Goal: Communication & Community: Share content

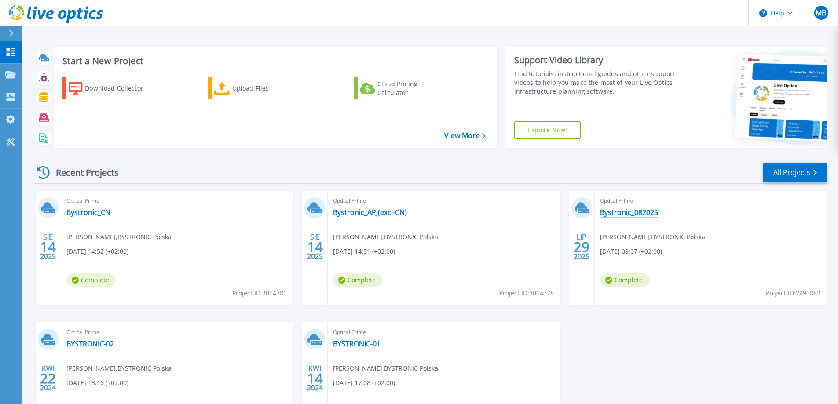
click at [608, 211] on link "Bystronic_082025" at bounding box center [629, 212] width 58 height 9
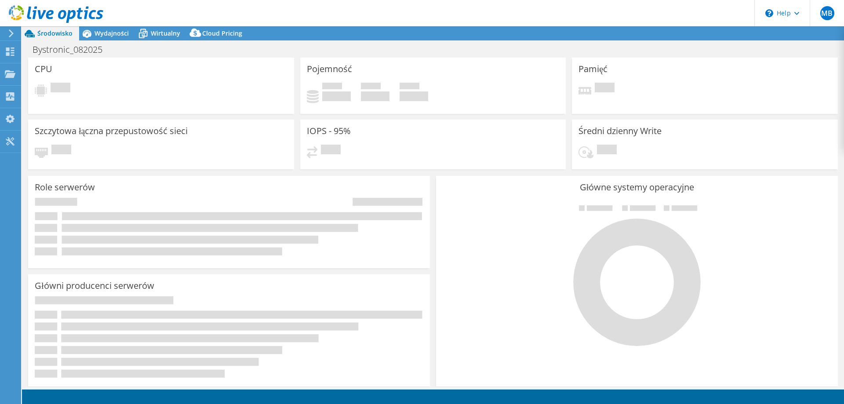
select select "EUFrankfurt"
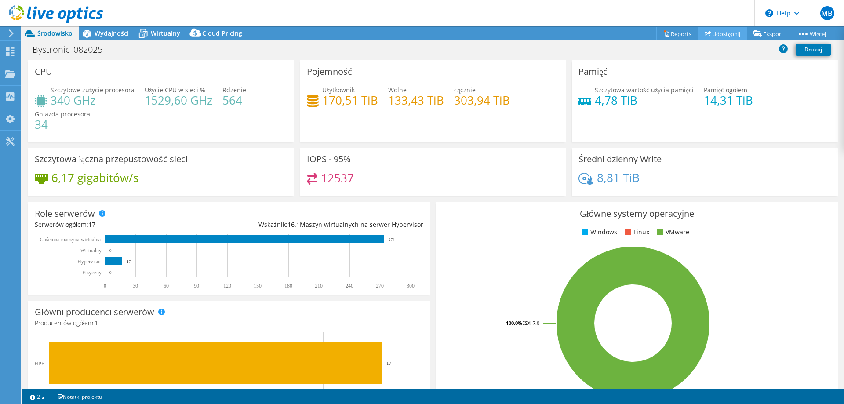
click at [712, 34] on link "Udostępnij" at bounding box center [722, 34] width 49 height 14
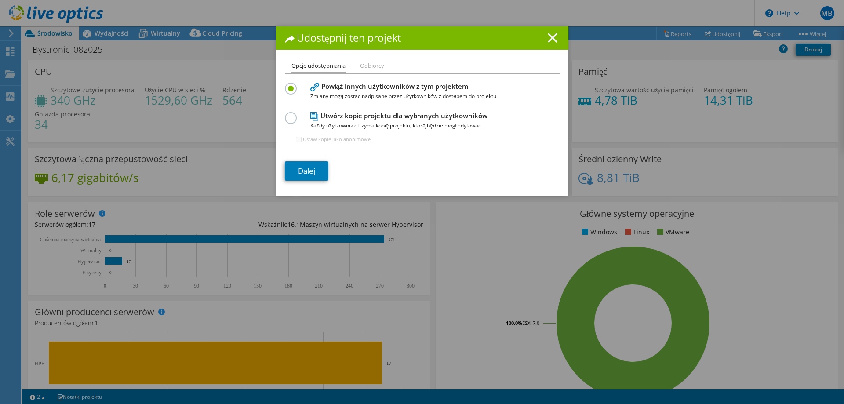
click at [549, 36] on icon at bounding box center [553, 38] width 10 height 10
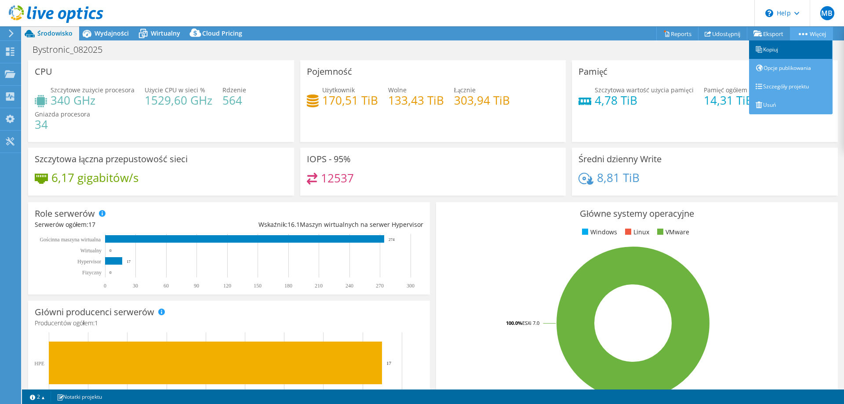
click at [778, 50] on link "Kopiuj" at bounding box center [791, 49] width 84 height 18
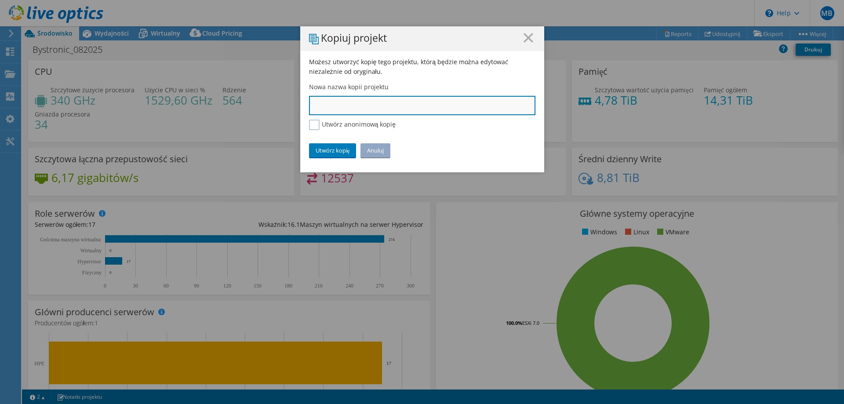
click at [373, 103] on input "text" at bounding box center [422, 105] width 226 height 19
type input "Bystronic_AMER"
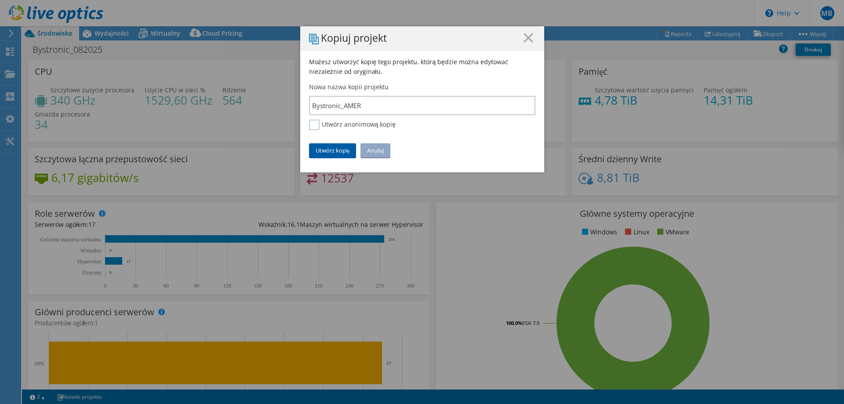
click at [337, 151] on link "Utwórz kopię" at bounding box center [332, 150] width 47 height 14
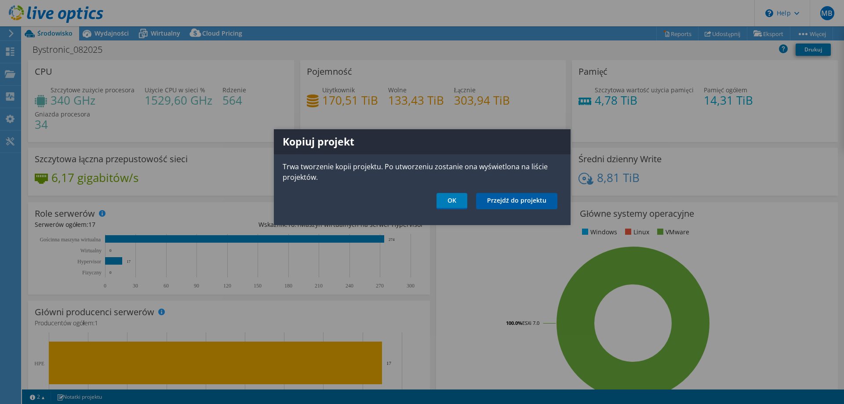
click at [507, 201] on link "Przejdź do projektu" at bounding box center [516, 201] width 81 height 16
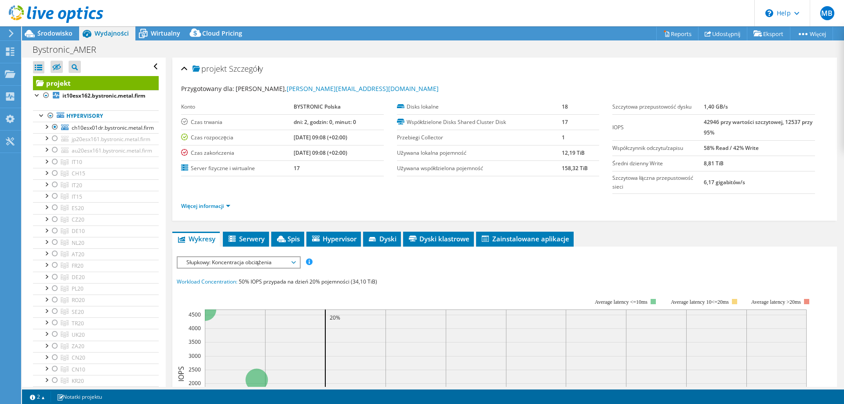
select select "USD"
click at [50, 115] on div at bounding box center [50, 115] width 9 height 11
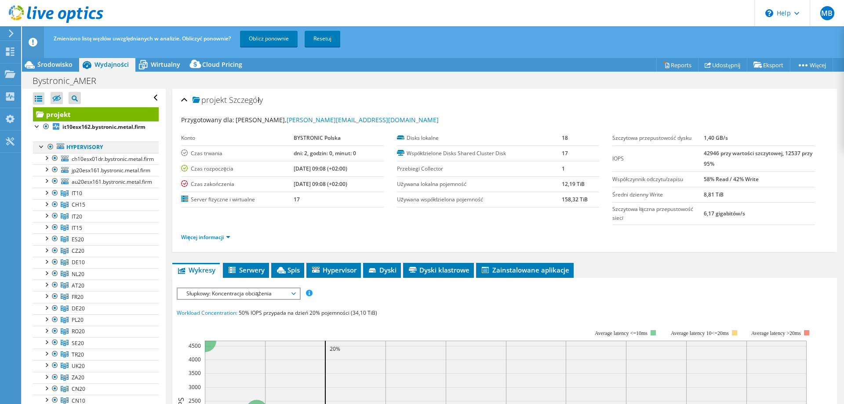
click at [50, 146] on div at bounding box center [50, 147] width 9 height 11
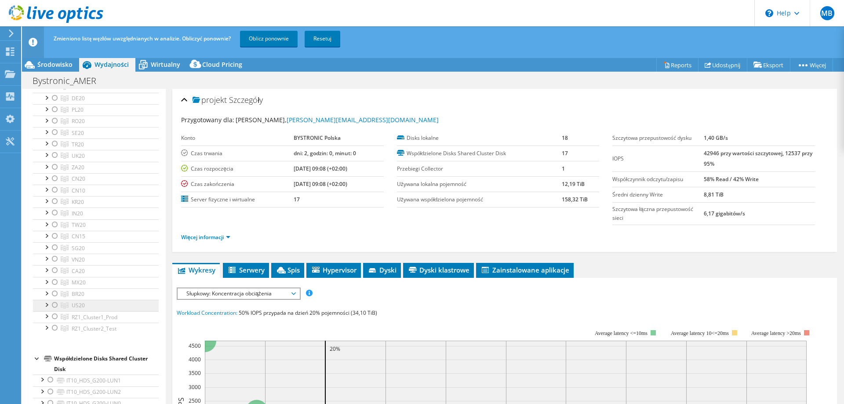
scroll to position [220, 0]
click at [55, 297] on div at bounding box center [55, 295] width 9 height 11
click at [47, 284] on div at bounding box center [46, 283] width 9 height 9
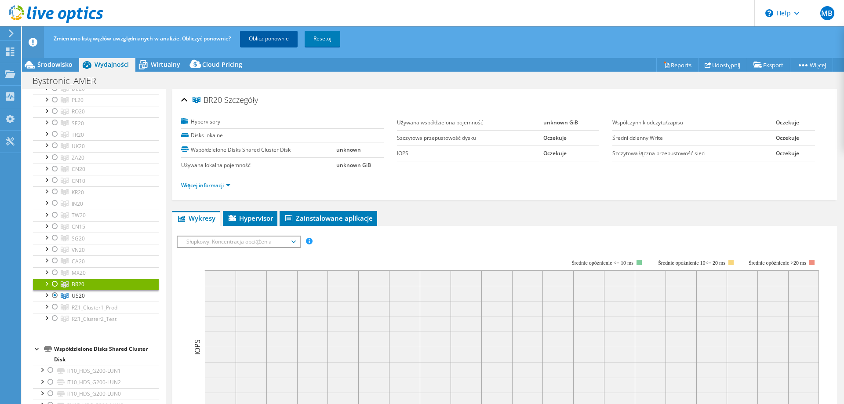
click at [274, 34] on link "Oblicz ponownie" at bounding box center [269, 39] width 58 height 16
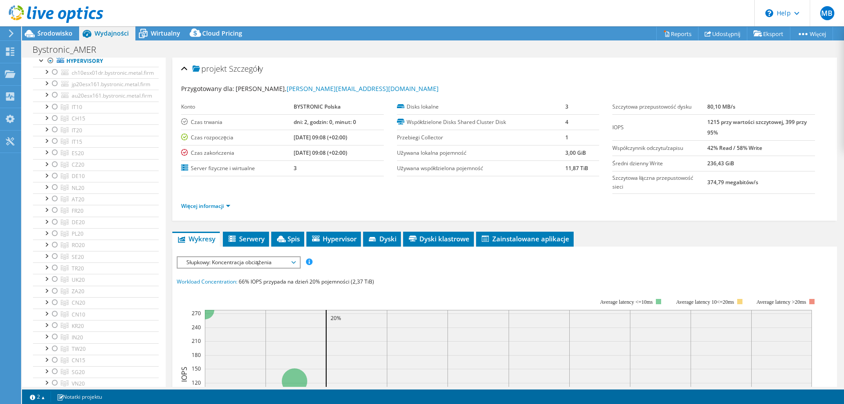
scroll to position [0, 0]
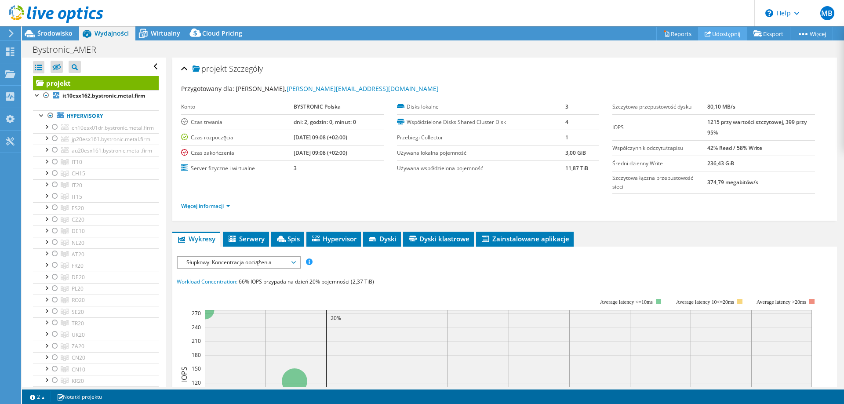
click at [720, 36] on link "Udostępnij" at bounding box center [722, 34] width 49 height 14
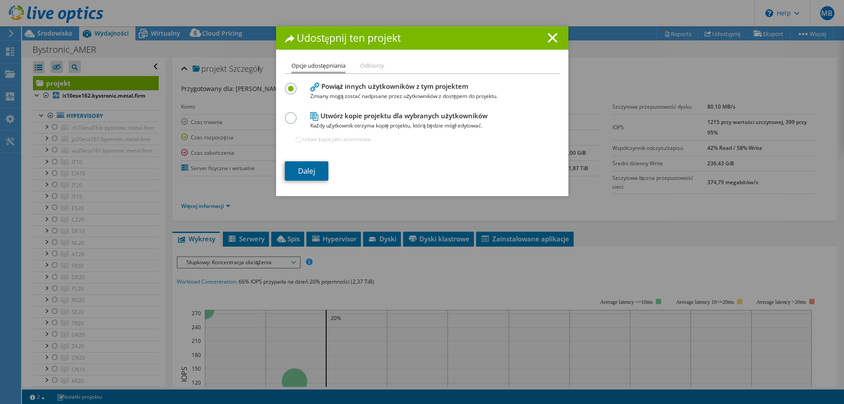
click at [315, 170] on link "Dalej" at bounding box center [307, 170] width 44 height 19
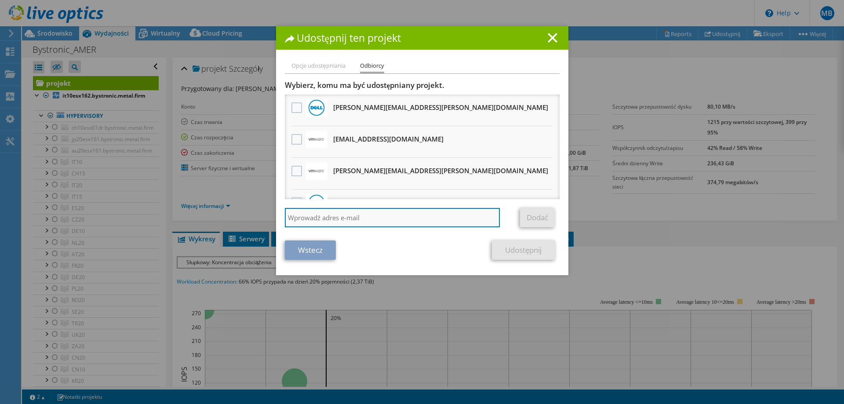
click at [316, 217] on input "search" at bounding box center [392, 217] width 215 height 19
paste input "vcf-sizer-liveoptics.PDL@broadcom.com"
type input "vcf-sizer-liveoptics.PDL@broadcom.com"
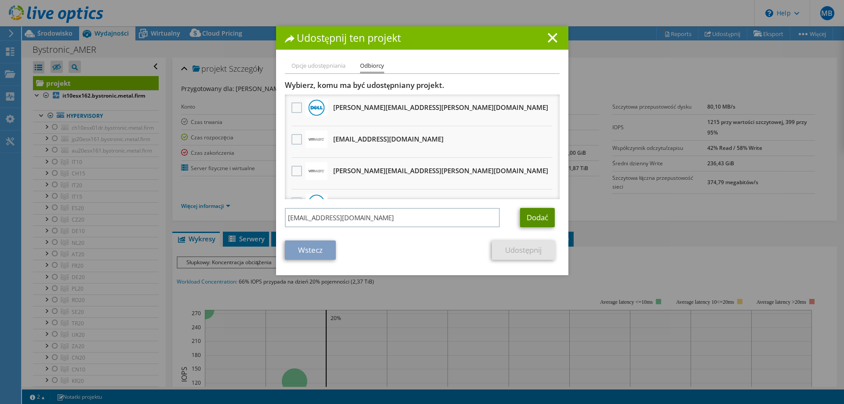
click at [535, 215] on link "Dodać" at bounding box center [537, 217] width 35 height 19
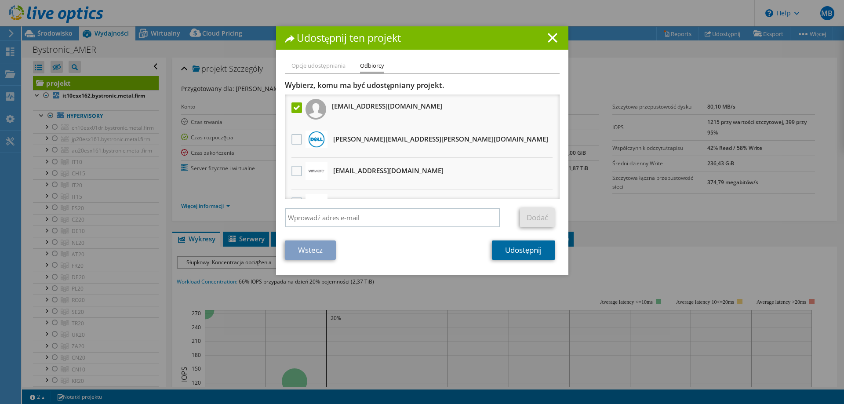
click at [510, 253] on link "Udostępnij" at bounding box center [523, 249] width 63 height 19
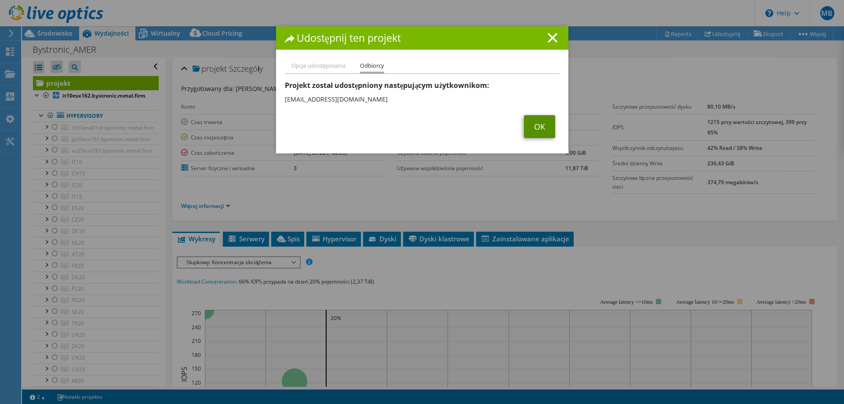
click at [530, 127] on link "OK" at bounding box center [539, 126] width 31 height 23
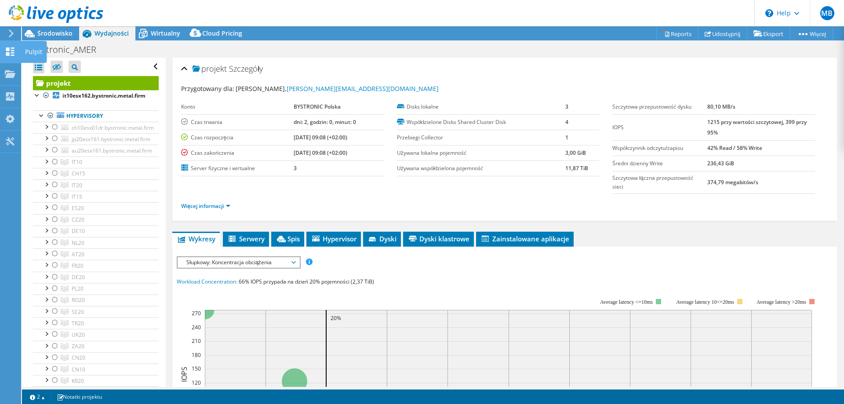
click at [11, 53] on use at bounding box center [10, 51] width 8 height 8
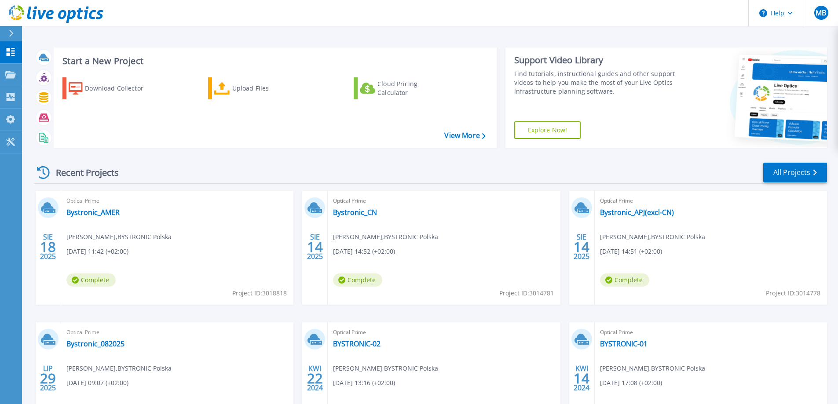
click at [270, 292] on span "Project ID: 3018818" at bounding box center [259, 293] width 55 height 10
copy span "3018818"
click at [112, 211] on link "Bystronic_AMER" at bounding box center [92, 212] width 53 height 9
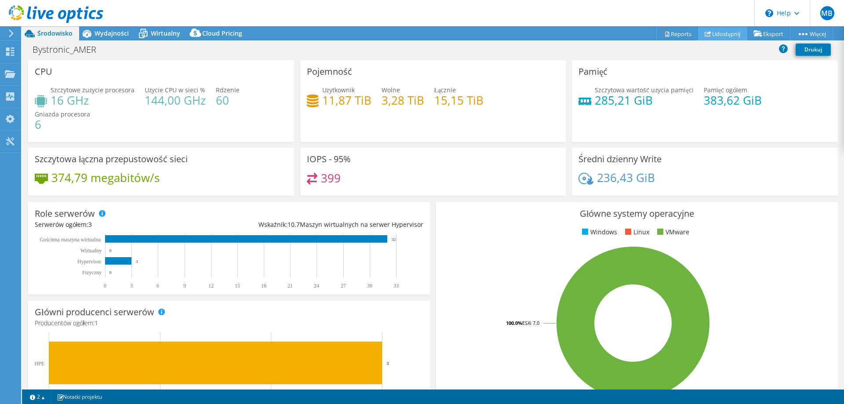
click at [714, 33] on link "Udostępnij" at bounding box center [722, 34] width 49 height 14
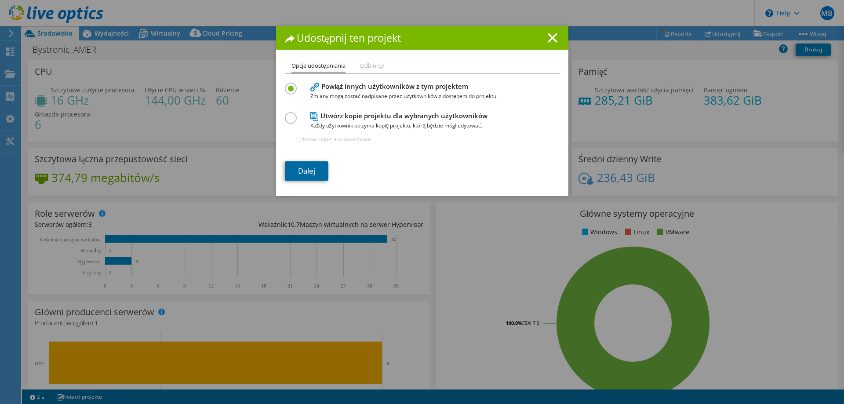
click at [310, 170] on link "Dalej" at bounding box center [307, 170] width 44 height 19
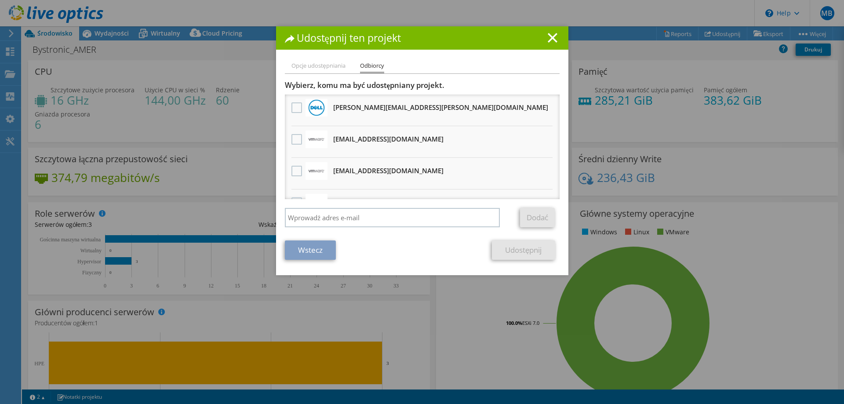
click at [325, 66] on li "Opcje udostępniania" at bounding box center [318, 66] width 54 height 11
click at [310, 255] on link "Wstecz" at bounding box center [310, 249] width 51 height 19
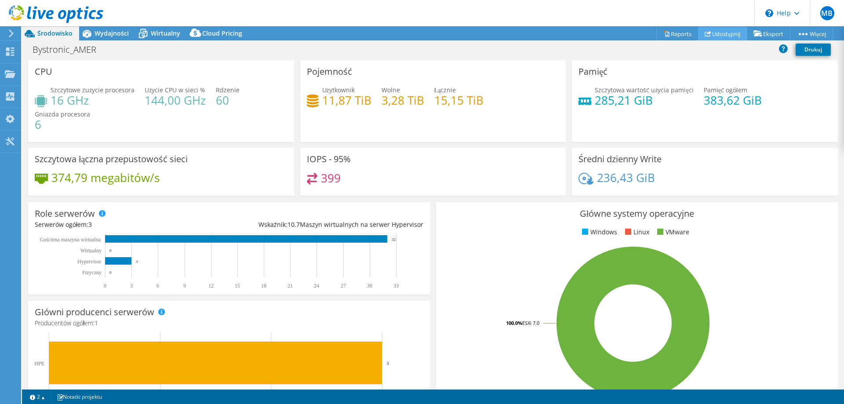
click at [713, 33] on link "Udostępnij" at bounding box center [722, 34] width 49 height 14
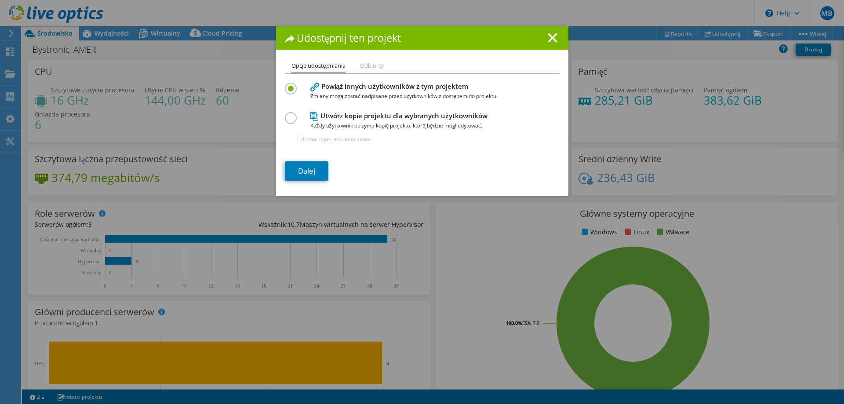
click at [370, 115] on h4 "Utwórz kopie projektu dla wybranych użytkowników Każdy użytkownik otrzyma kopię…" at bounding box center [420, 121] width 220 height 20
click at [289, 114] on label at bounding box center [292, 113] width 15 height 2
click at [0, 0] on input "radio" at bounding box center [0, 0] width 0 height 0
click at [300, 175] on link "Dalej" at bounding box center [307, 170] width 44 height 19
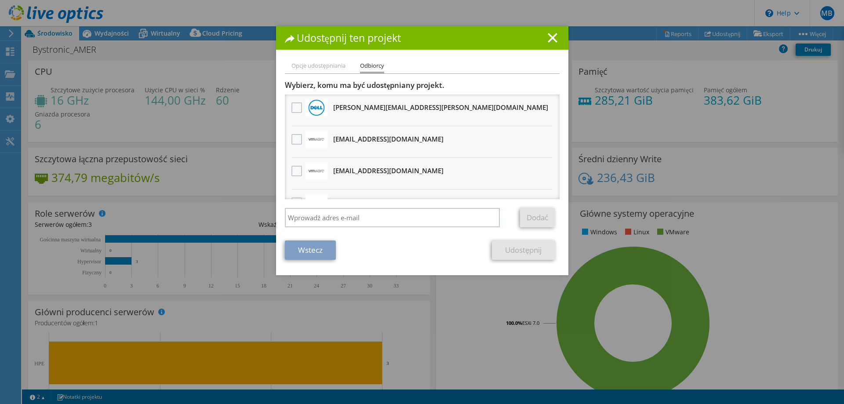
click at [365, 173] on h3 "vcf-sizer-liveoptics.PDL@broadcom.com Otrzyma anonimową kopię" at bounding box center [388, 171] width 110 height 14
click at [295, 171] on label at bounding box center [297, 171] width 13 height 11
click at [0, 0] on input "checkbox" at bounding box center [0, 0] width 0 height 0
click at [515, 252] on link "Udostępnij" at bounding box center [523, 249] width 63 height 19
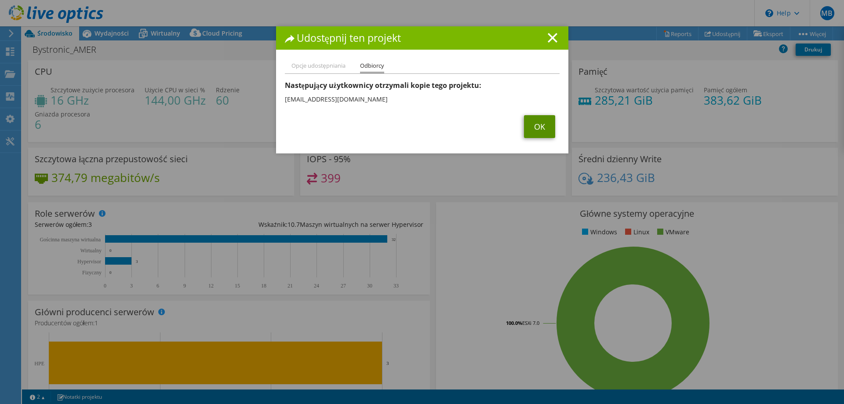
click at [527, 119] on link "OK" at bounding box center [539, 126] width 31 height 23
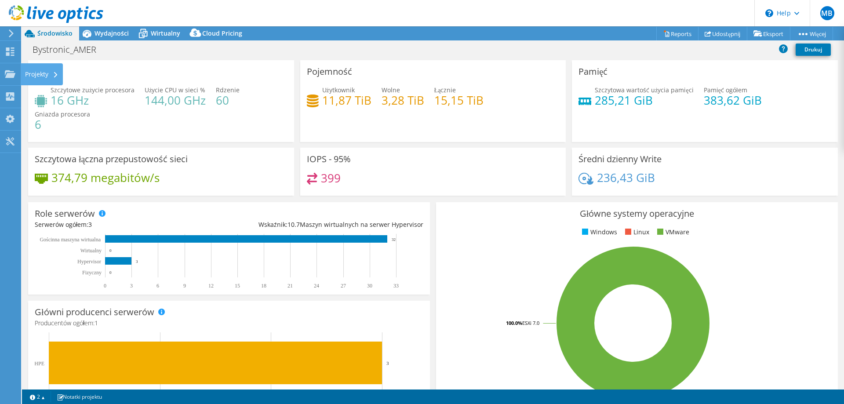
click at [46, 75] on div "Projekty" at bounding box center [42, 74] width 42 height 22
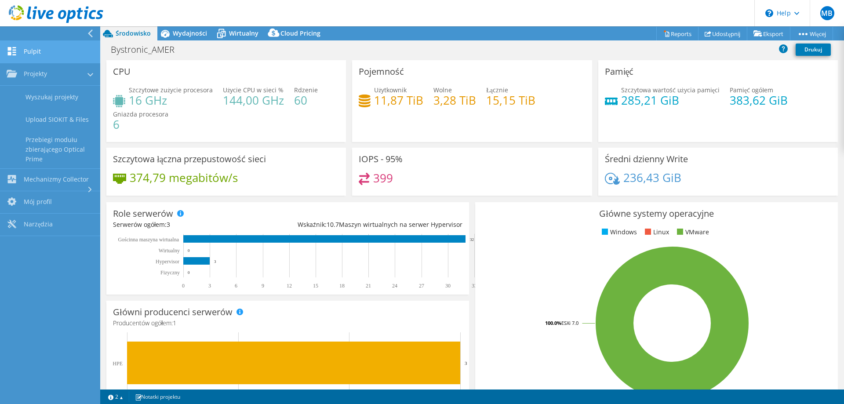
click at [43, 48] on link "Pulpit" at bounding box center [50, 52] width 100 height 22
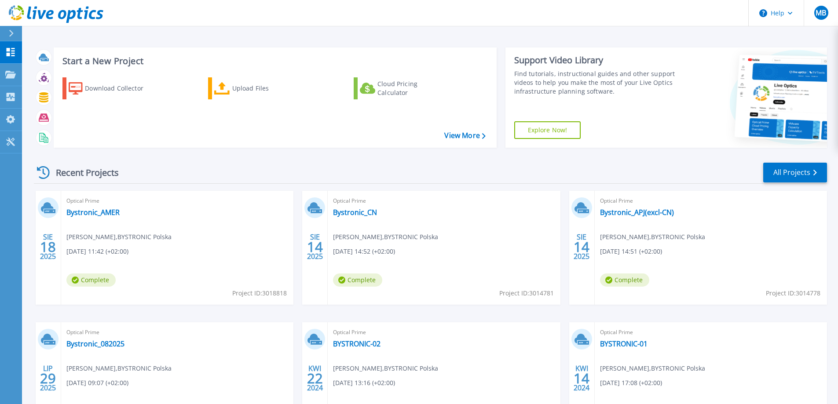
click at [270, 291] on span "Project ID: 3018818" at bounding box center [259, 293] width 55 height 10
copy span "3018818"
click at [397, 154] on div "Start a New Project Download Collector Upload Files Cloud Pricing Calculator Vi…" at bounding box center [430, 97] width 793 height 114
click at [476, 237] on div "Optical Prime Bystronic_CN [PERSON_NAME] , BYSTRONIC Polska [DATE] 14:52 (+02:0…" at bounding box center [444, 248] width 232 height 114
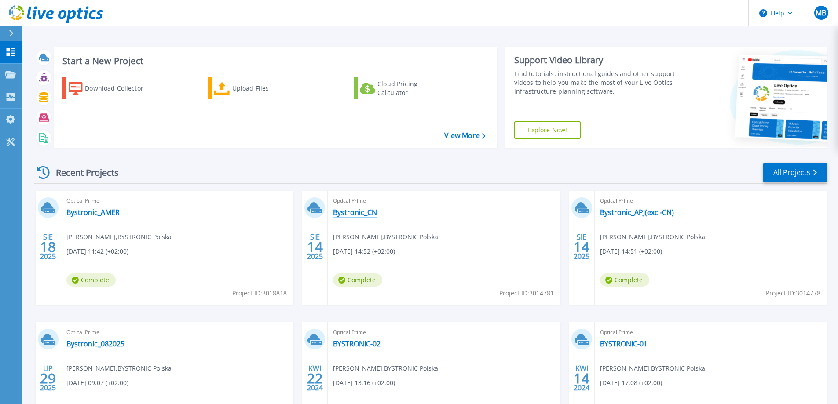
click at [362, 214] on link "Bystronic_CN" at bounding box center [355, 212] width 44 height 9
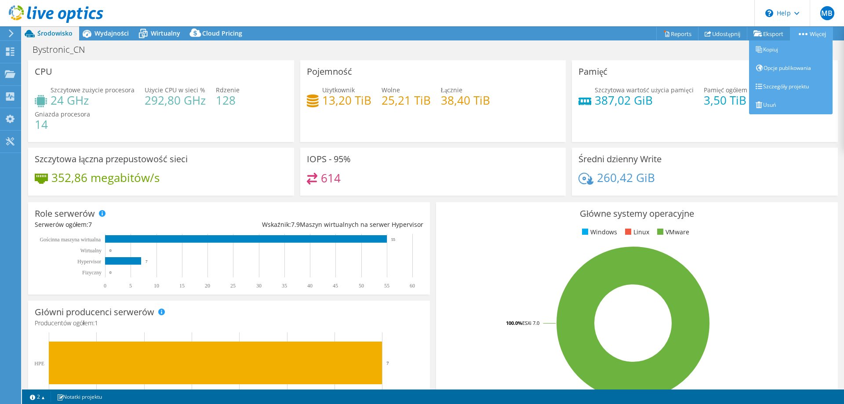
click at [818, 33] on link "Więcej" at bounding box center [811, 34] width 43 height 14
click at [776, 102] on link "Usuń" at bounding box center [791, 105] width 84 height 18
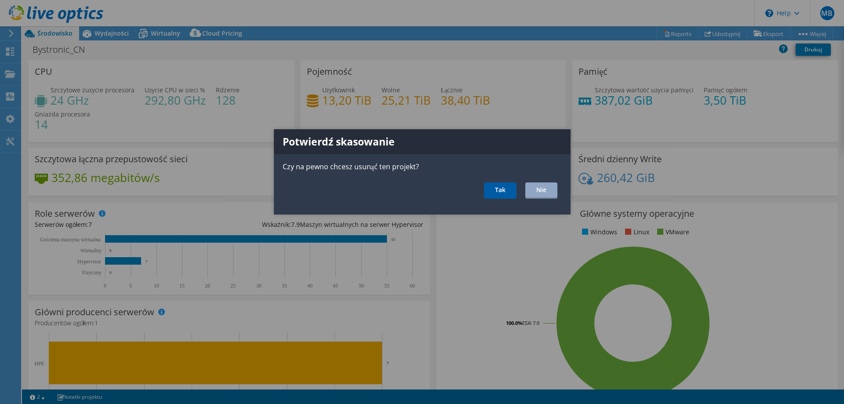
click at [502, 186] on link "Tak" at bounding box center [500, 190] width 33 height 16
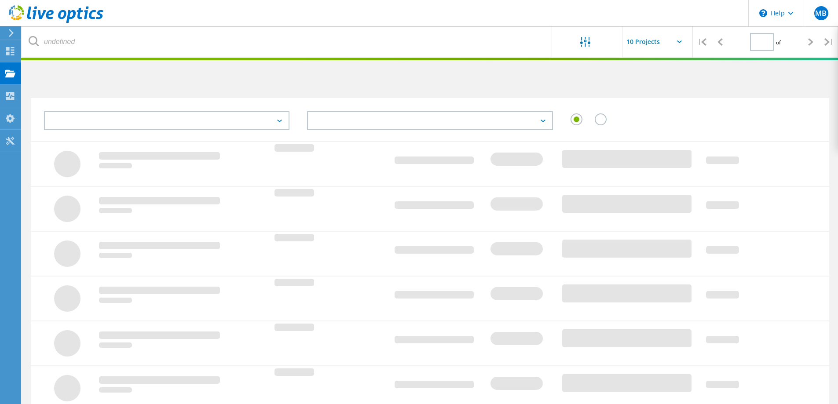
type input "1"
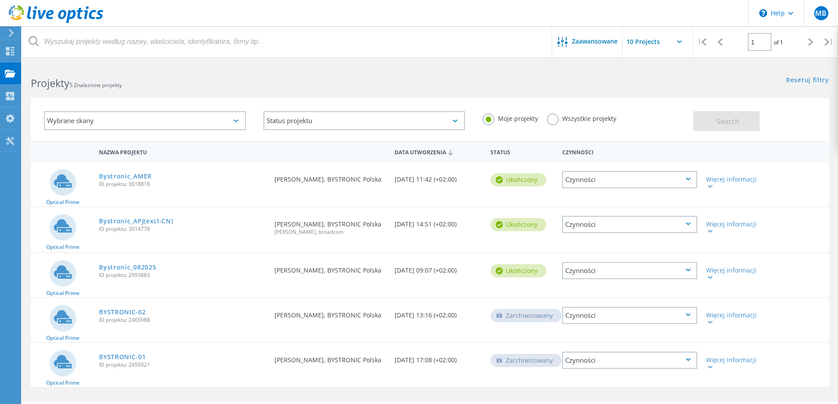
click at [668, 228] on div "Czynności" at bounding box center [629, 224] width 135 height 17
click at [620, 244] on div "Usuń" at bounding box center [629, 245] width 133 height 14
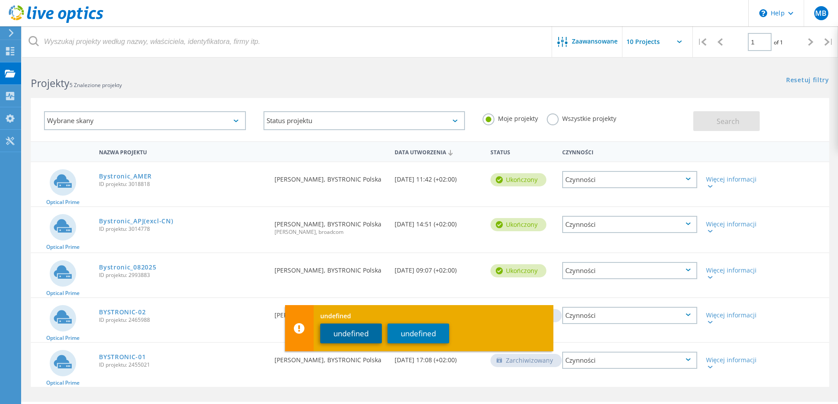
click at [372, 335] on button "undefined" at bounding box center [351, 334] width 62 height 20
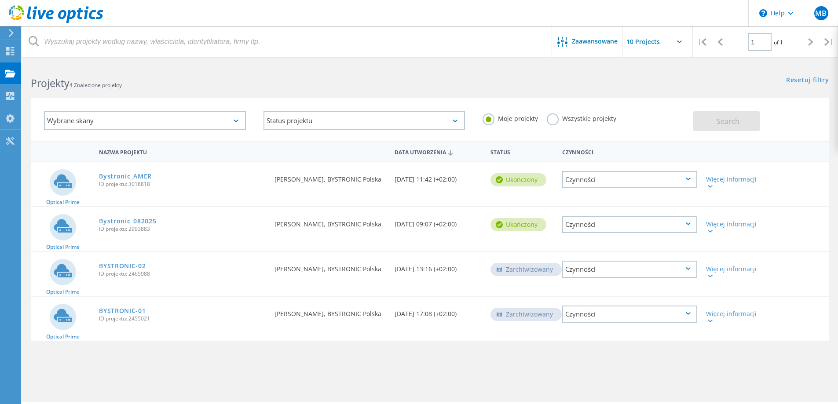
click at [148, 219] on link "Bystronic_082025" at bounding box center [127, 221] width 57 height 6
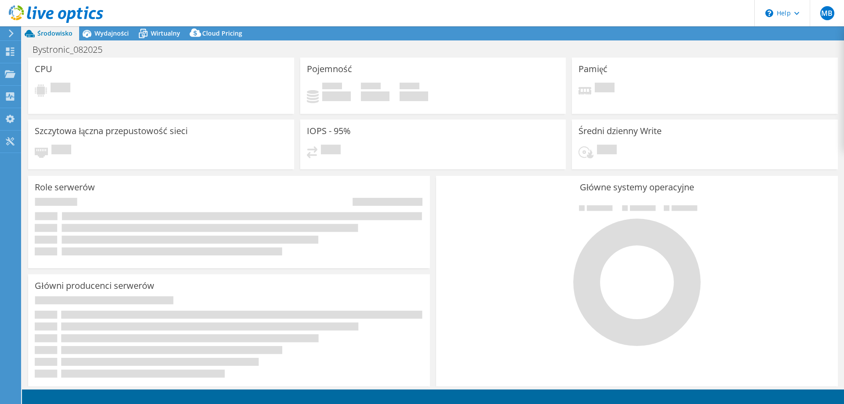
select select "EUFrankfurt"
select select "USD"
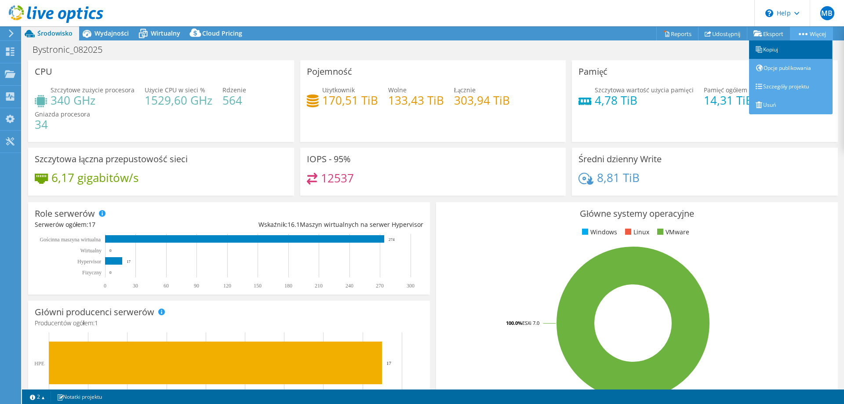
click at [791, 48] on link "Kopiuj" at bounding box center [791, 49] width 84 height 18
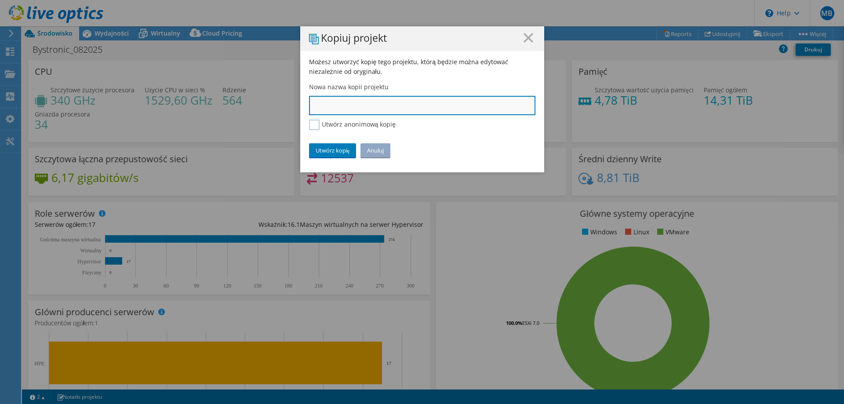
click at [361, 102] on input "text" at bounding box center [422, 105] width 226 height 19
type input "A"
type input "APAC"
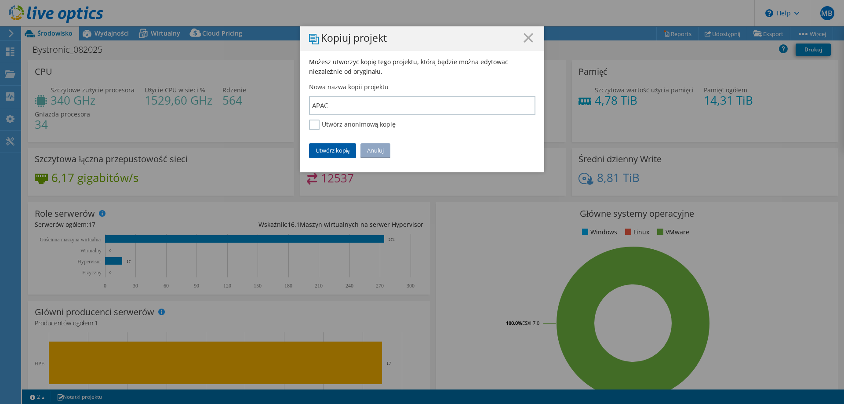
click at [348, 149] on link "Utwórz kopię" at bounding box center [332, 150] width 47 height 14
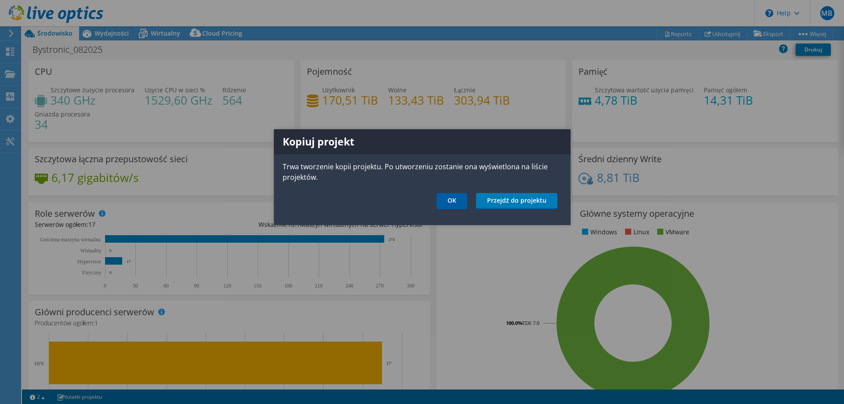
click at [447, 197] on link "OK" at bounding box center [452, 201] width 31 height 16
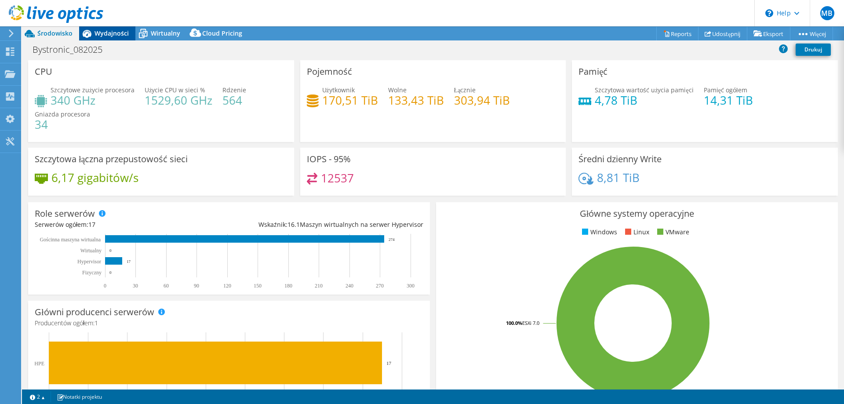
click at [114, 35] on span "Wydajności" at bounding box center [112, 33] width 34 height 8
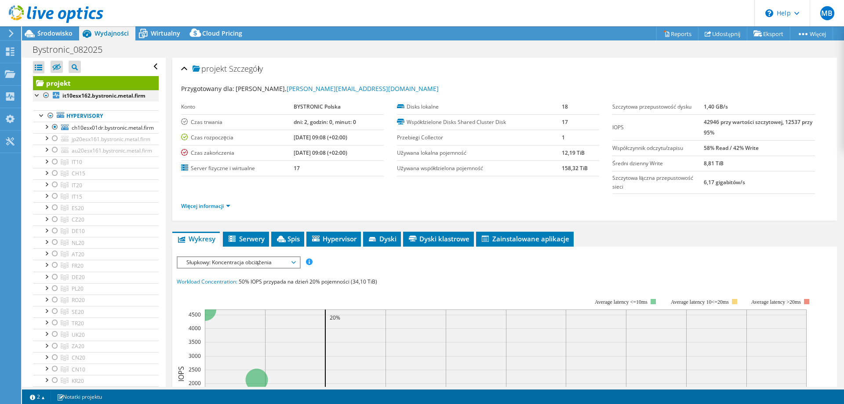
click at [47, 94] on div at bounding box center [46, 95] width 9 height 11
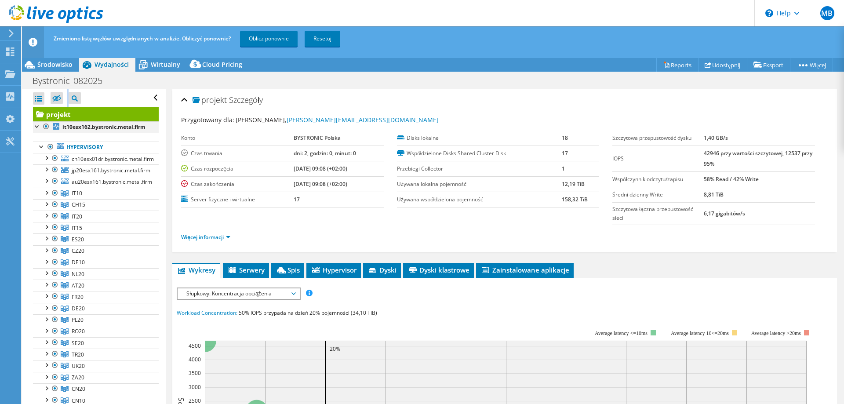
click at [47, 94] on div "Otwórz wszystkie Zamknij wszystko Ukryj wykluczone węzły Filtr drzewa projektu" at bounding box center [96, 98] width 126 height 18
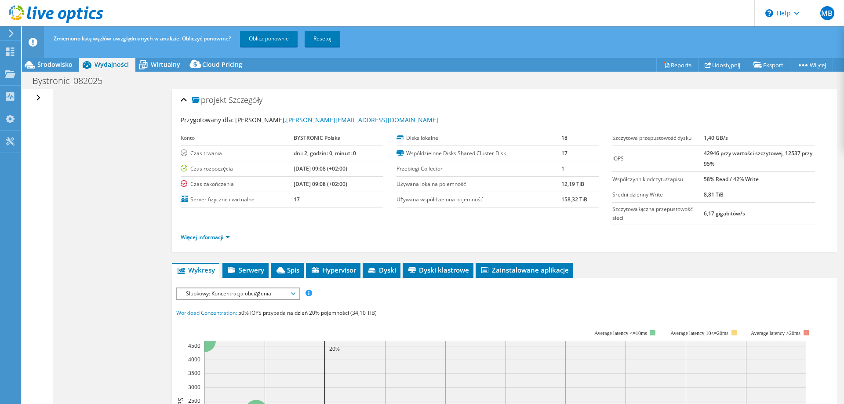
click at [40, 100] on div "Otwórz wszystkie Zamknij wszystko Ukryj wykluczone węzły Filtr drzewa projektu" at bounding box center [39, 98] width 13 height 18
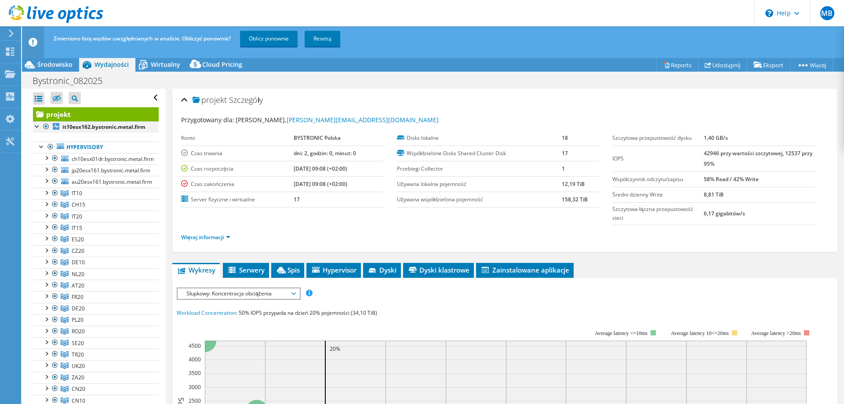
click at [46, 124] on div at bounding box center [46, 126] width 9 height 11
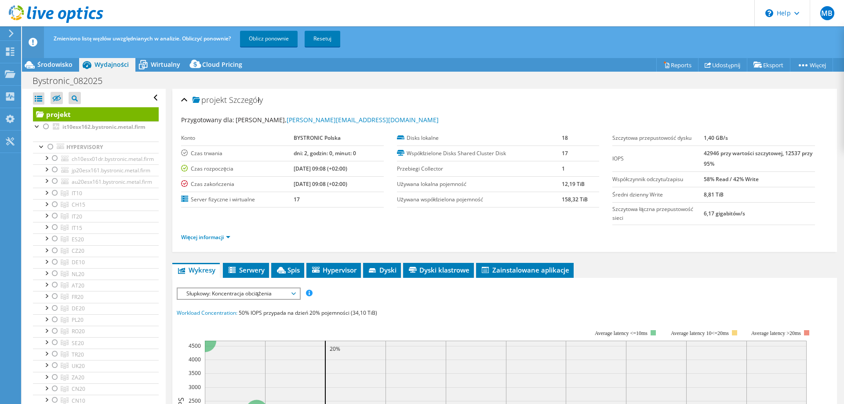
click at [73, 18] on icon at bounding box center [56, 14] width 95 height 18
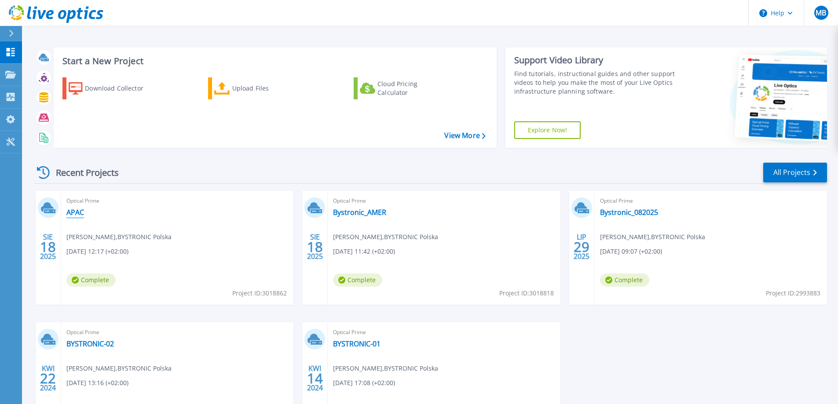
click at [78, 212] on link "APAC" at bounding box center [75, 212] width 18 height 9
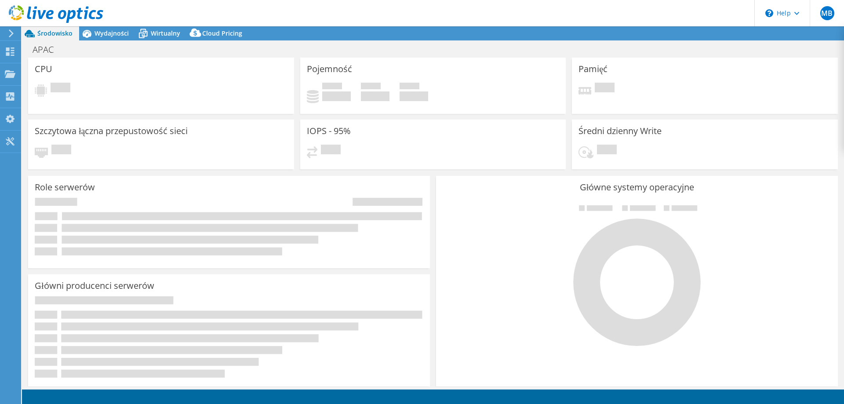
select select "USD"
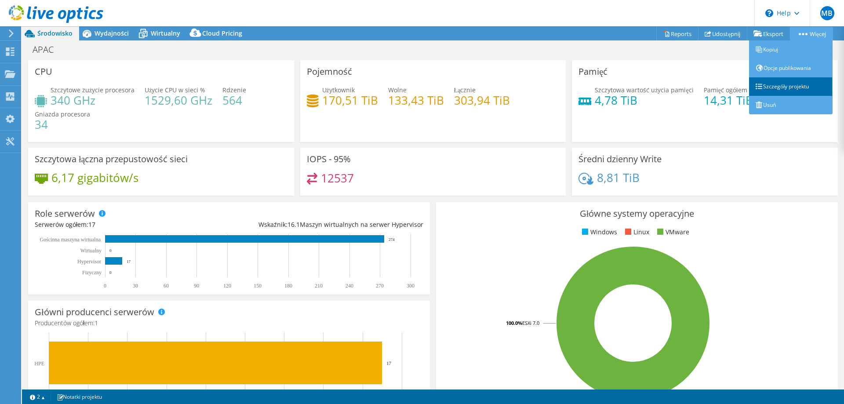
click at [804, 89] on link "Szczegóły projektu" at bounding box center [791, 86] width 84 height 18
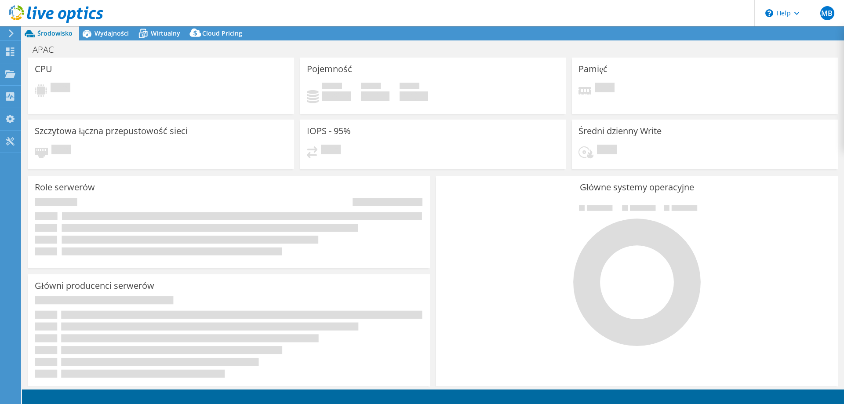
select select "USD"
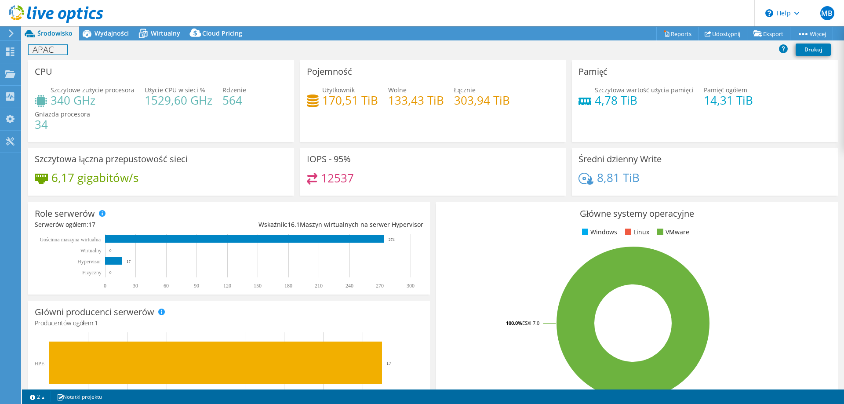
click at [49, 48] on h1 "APAC" at bounding box center [48, 50] width 39 height 10
click at [116, 46] on link at bounding box center [120, 49] width 12 height 11
click at [115, 33] on span "Wydajności" at bounding box center [112, 33] width 34 height 8
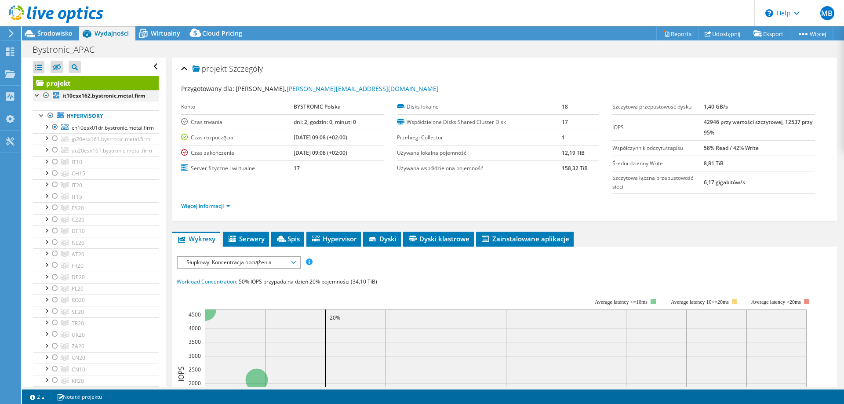
click at [47, 96] on div at bounding box center [46, 95] width 9 height 11
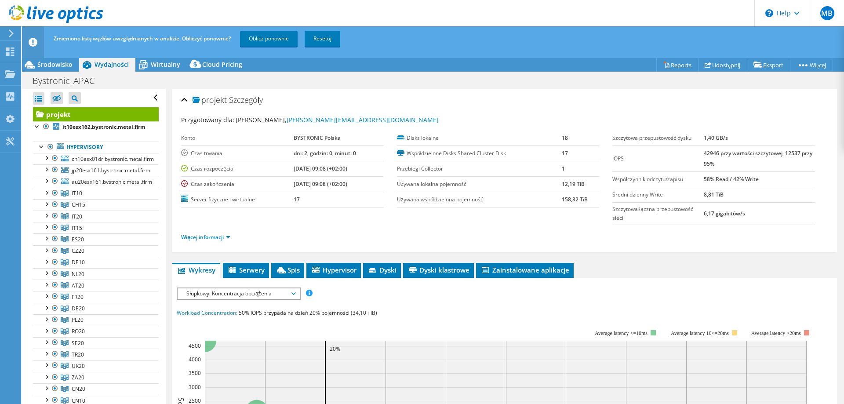
click at [47, 96] on div "Otwórz wszystkie Zamknij wszystko Ukryj wykluczone węzły Filtr drzewa projektu" at bounding box center [96, 98] width 126 height 18
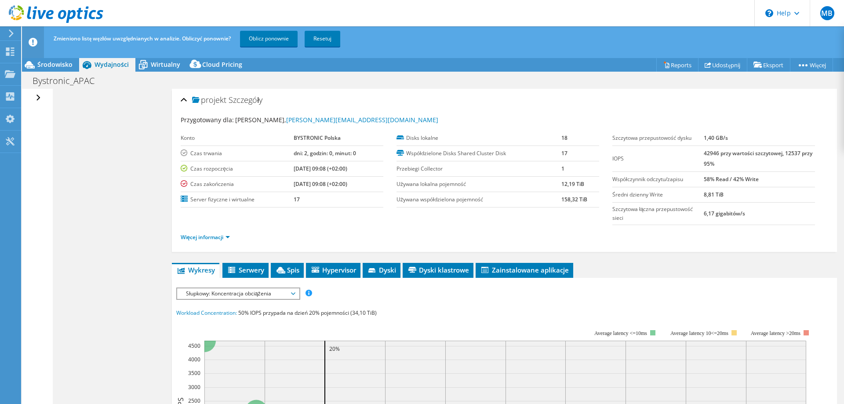
click at [36, 95] on div "Otwórz wszystkie Zamknij wszystko Ukryj wykluczone węzły Filtr drzewa projektu" at bounding box center [39, 98] width 13 height 18
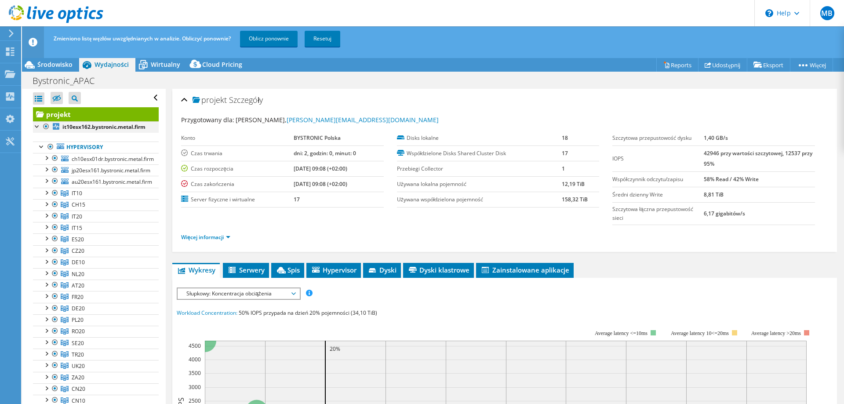
click at [46, 128] on div at bounding box center [46, 126] width 9 height 11
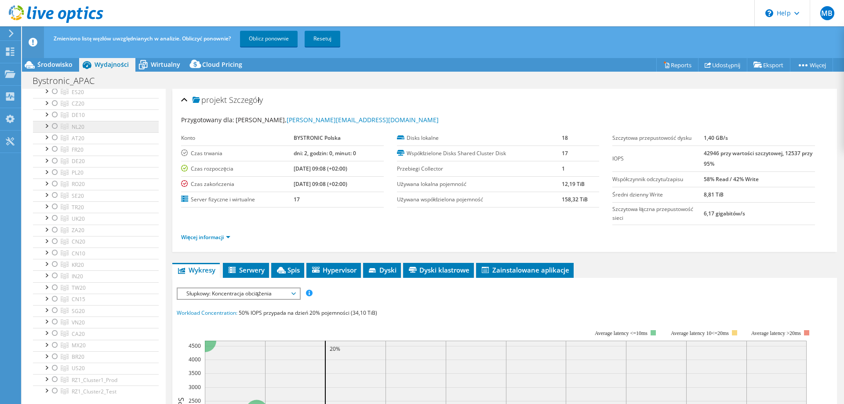
scroll to position [132, 0]
click at [54, 268] on div at bounding box center [55, 268] width 9 height 11
click at [54, 270] on div at bounding box center [55, 270] width 9 height 11
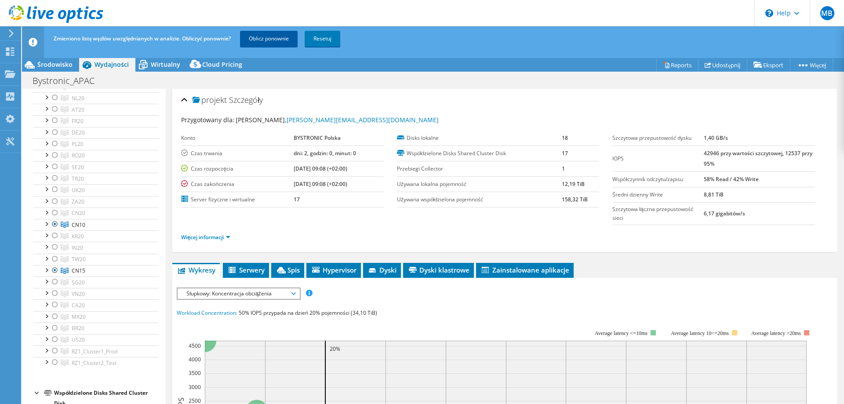
click at [266, 38] on link "Oblicz ponownie" at bounding box center [269, 39] width 58 height 16
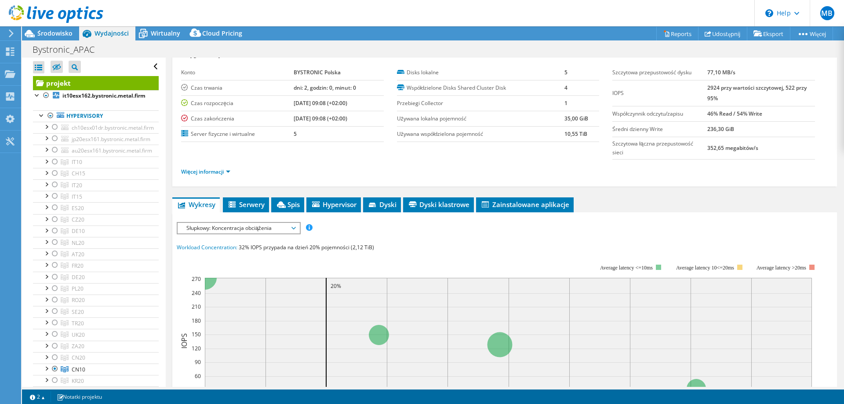
scroll to position [0, 0]
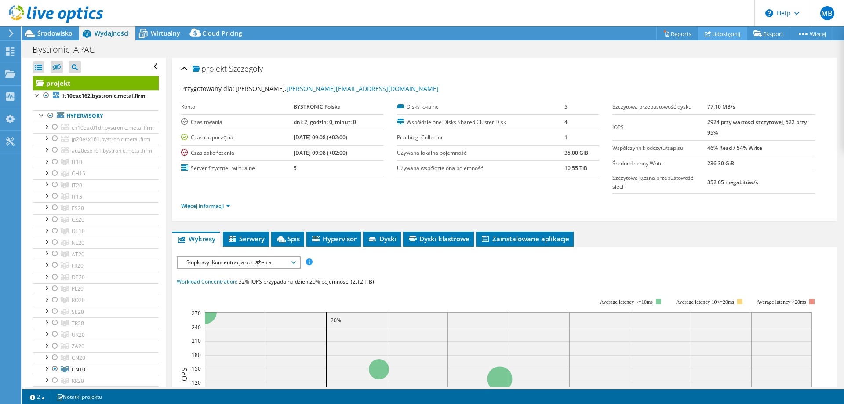
click at [720, 36] on link "Udostępnij" at bounding box center [722, 34] width 49 height 14
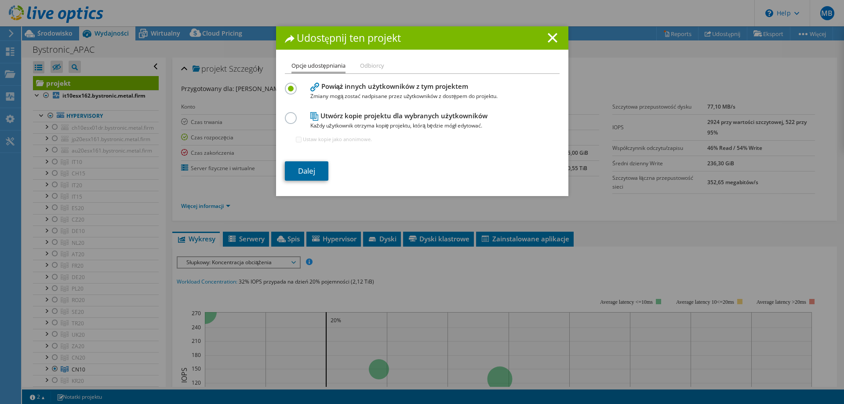
click at [305, 169] on link "Dalej" at bounding box center [307, 170] width 44 height 19
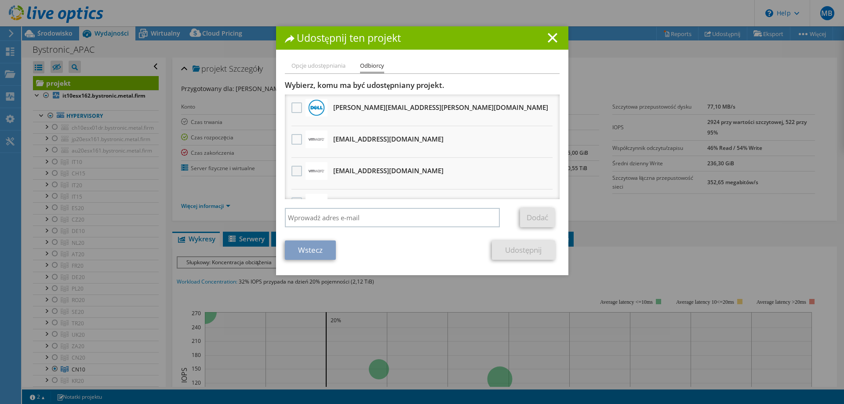
click at [292, 171] on label at bounding box center [297, 171] width 13 height 11
click at [0, 0] on input "checkbox" at bounding box center [0, 0] width 0 height 0
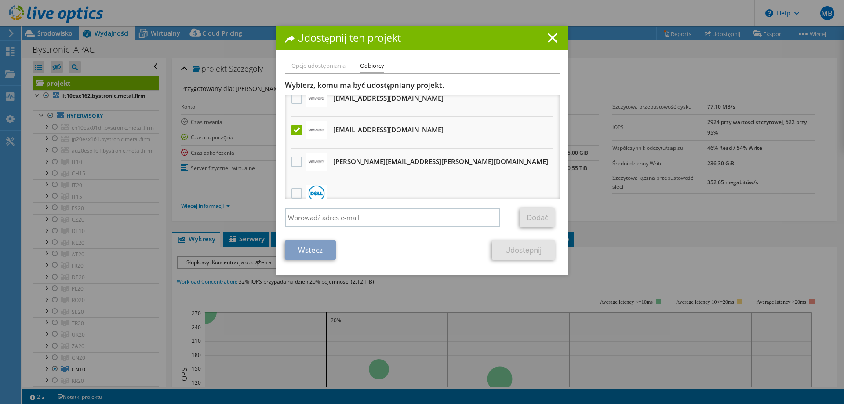
scroll to position [79, 0]
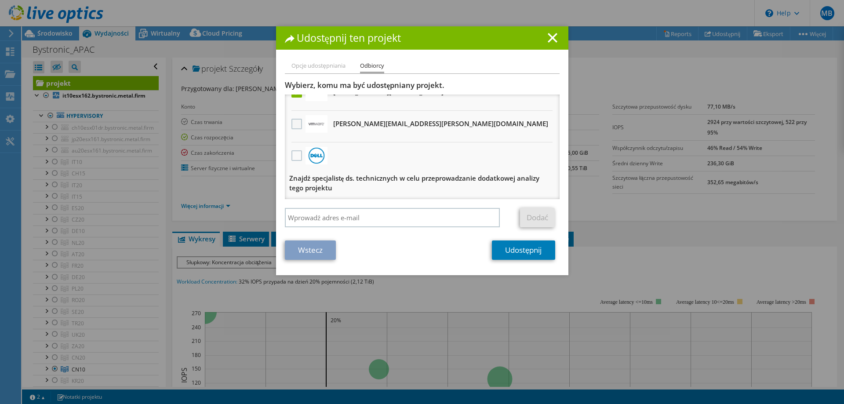
click at [293, 128] on label at bounding box center [297, 124] width 13 height 11
click at [0, 0] on input "checkbox" at bounding box center [0, 0] width 0 height 0
click at [522, 257] on link "Udostępnij" at bounding box center [523, 249] width 63 height 19
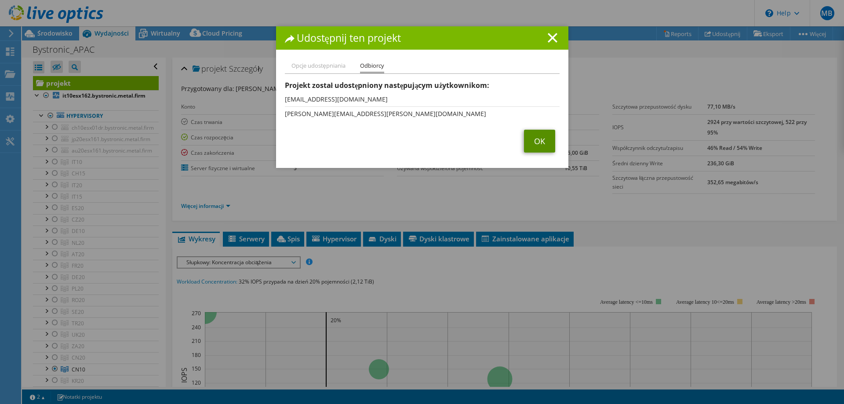
click at [547, 141] on link "OK" at bounding box center [539, 141] width 31 height 23
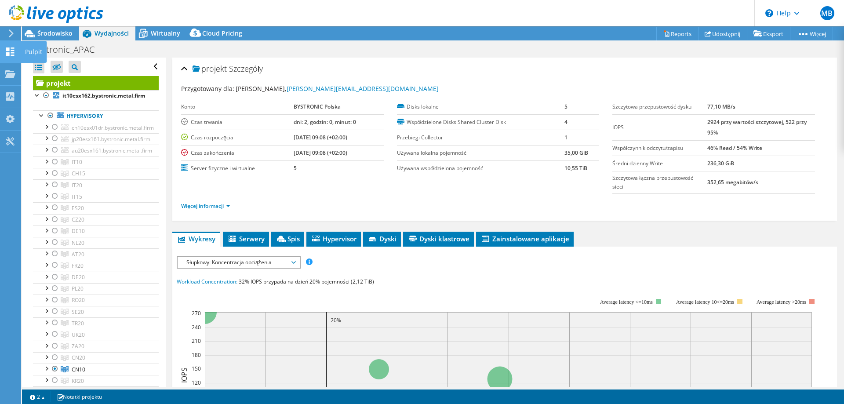
click at [11, 53] on use at bounding box center [10, 51] width 8 height 8
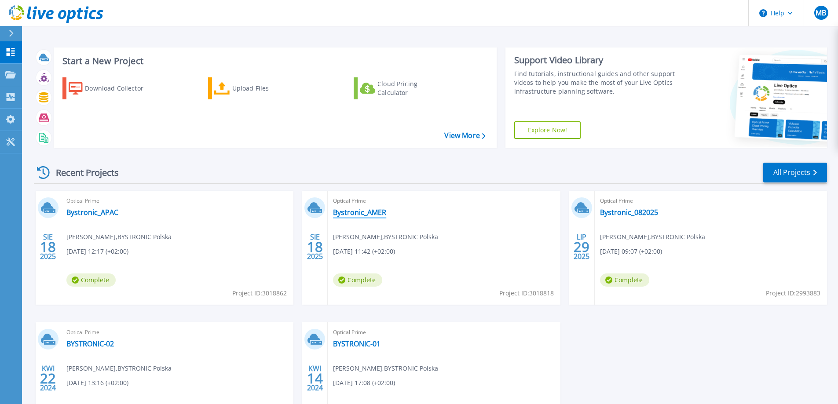
click at [353, 209] on link "Bystronic_AMER" at bounding box center [359, 212] width 53 height 9
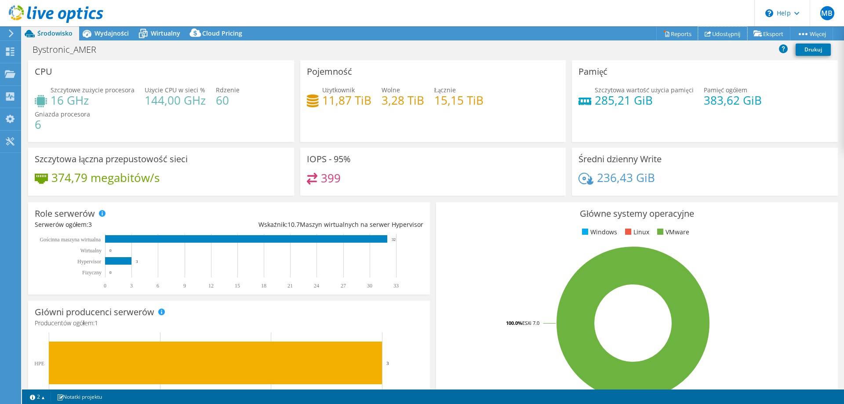
click at [717, 36] on link "Udostępnij" at bounding box center [722, 34] width 49 height 14
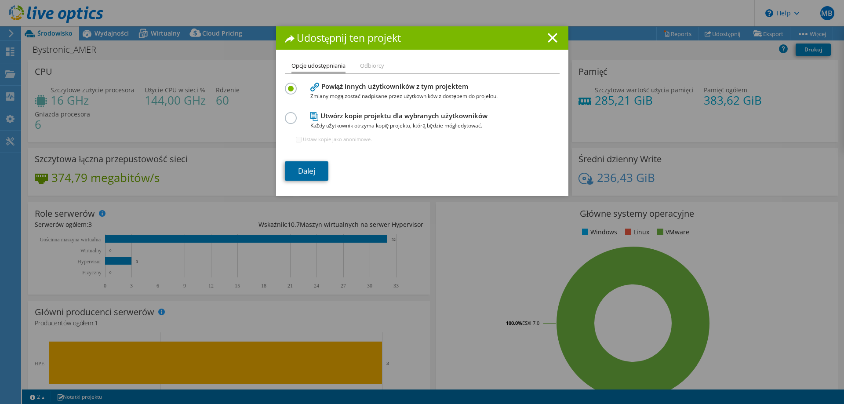
click at [300, 172] on link "Dalej" at bounding box center [307, 170] width 44 height 19
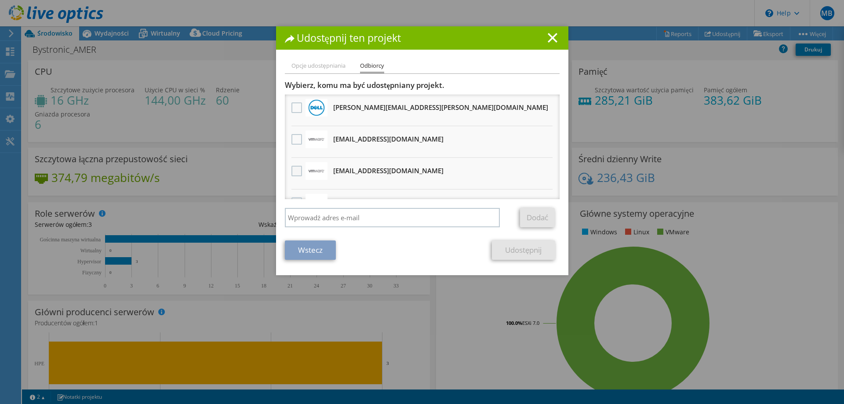
click at [294, 170] on label at bounding box center [297, 171] width 13 height 11
click at [0, 0] on input "checkbox" at bounding box center [0, 0] width 0 height 0
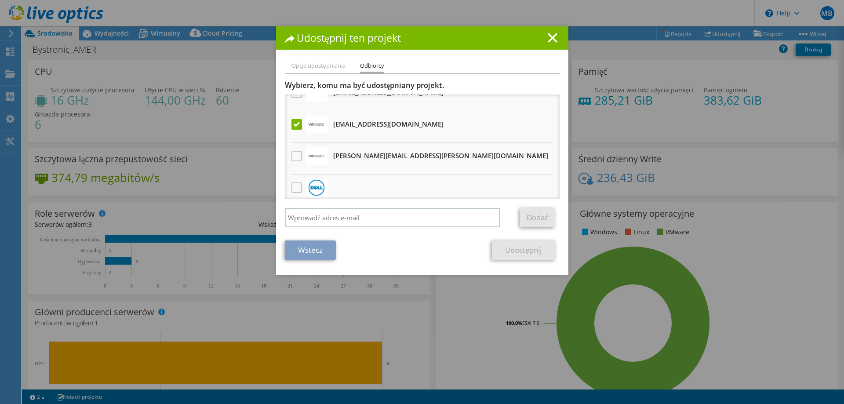
scroll to position [79, 0]
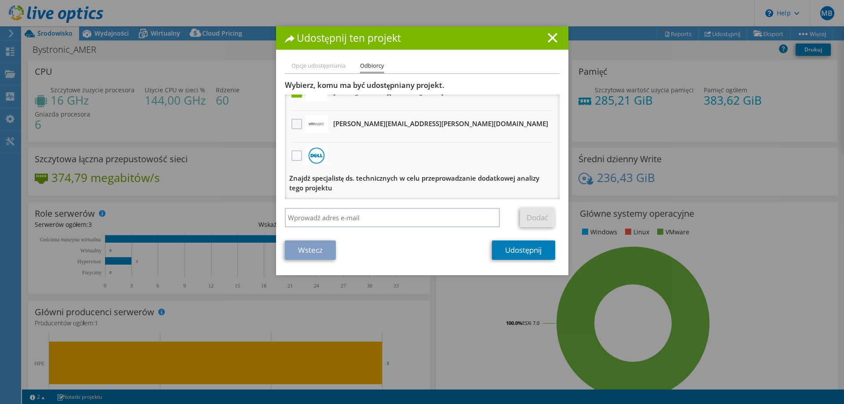
click at [294, 124] on label at bounding box center [297, 124] width 13 height 11
click at [0, 0] on input "checkbox" at bounding box center [0, 0] width 0 height 0
click at [507, 254] on link "Udostępnij" at bounding box center [523, 249] width 63 height 19
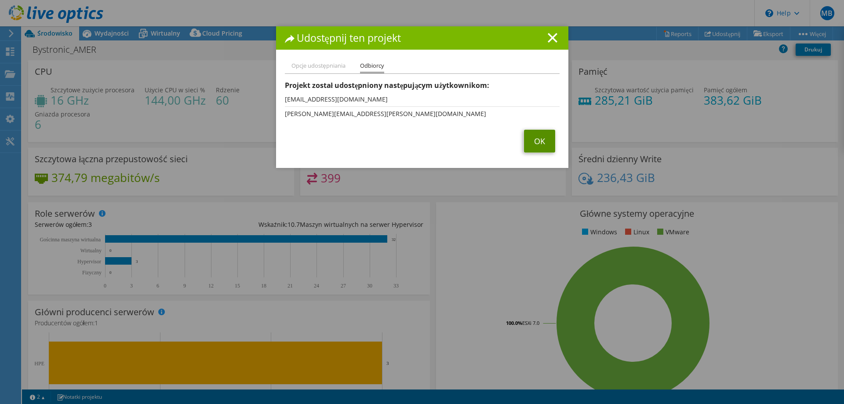
click at [538, 147] on link "OK" at bounding box center [539, 141] width 31 height 23
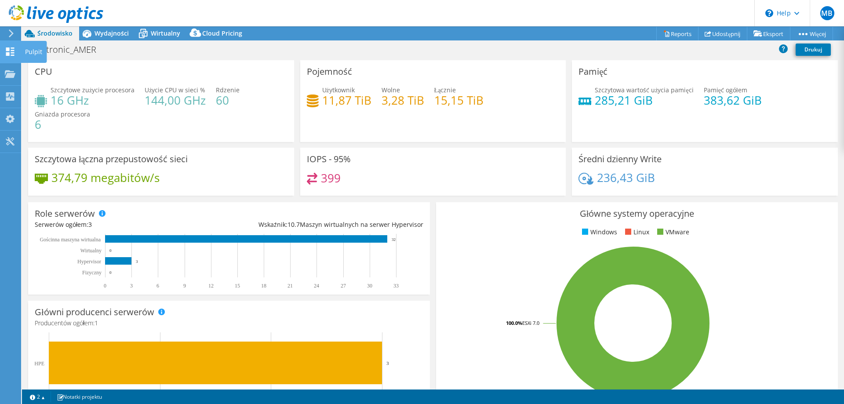
click at [12, 55] on use at bounding box center [10, 51] width 8 height 8
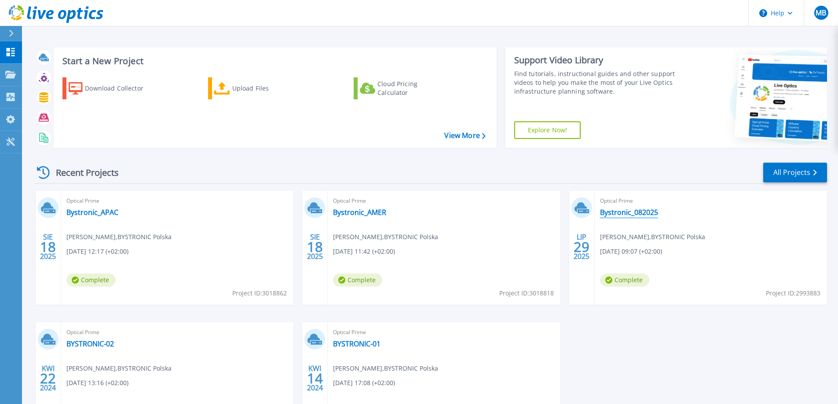
click at [625, 215] on link "Bystronic_082025" at bounding box center [629, 212] width 58 height 9
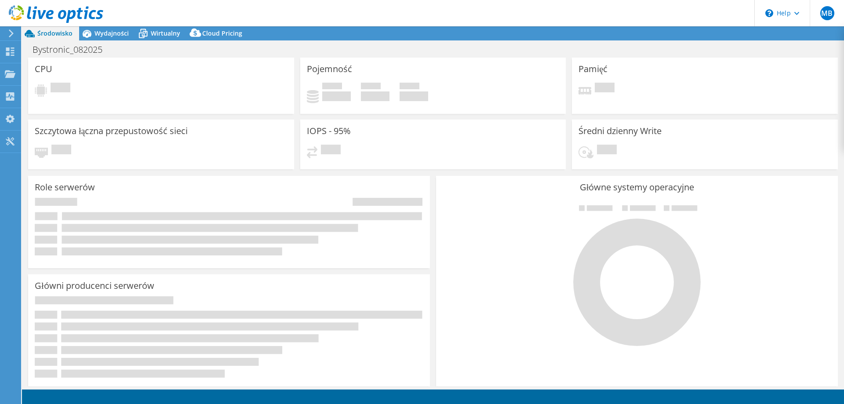
select select "EUFrankfurt"
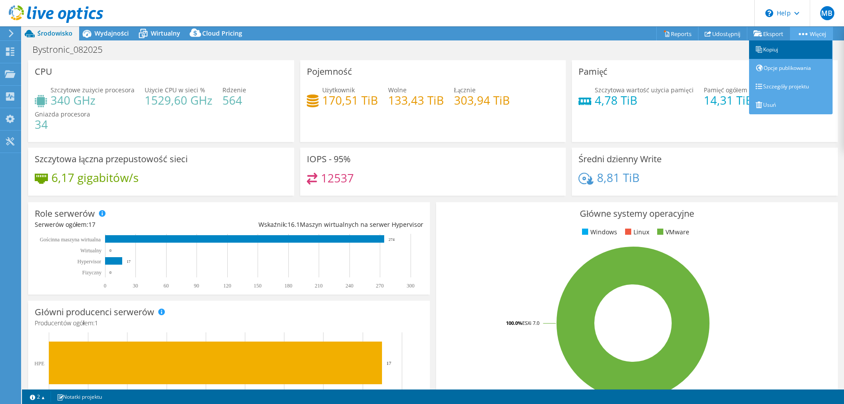
click at [783, 49] on link "Kopiuj" at bounding box center [791, 49] width 84 height 18
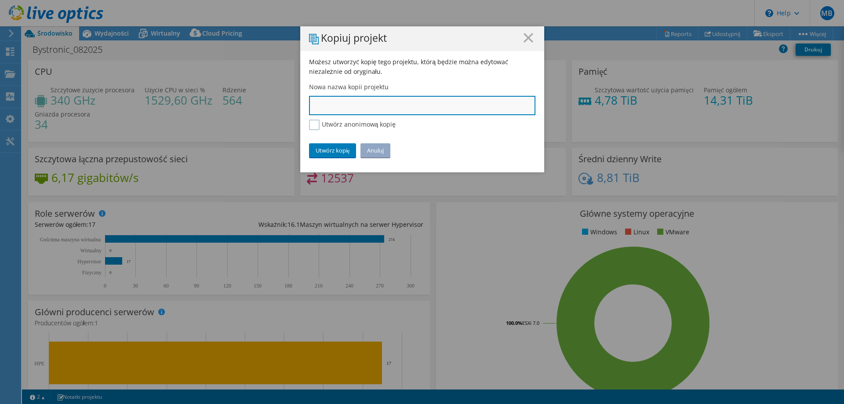
click at [347, 114] on input "text" at bounding box center [422, 105] width 226 height 19
type input "Bystronic_EMEA"
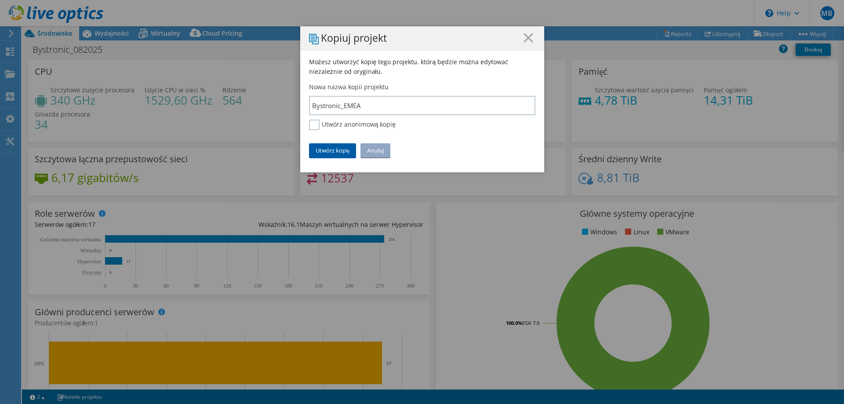
click at [338, 146] on link "Utwórz kopię" at bounding box center [332, 150] width 47 height 14
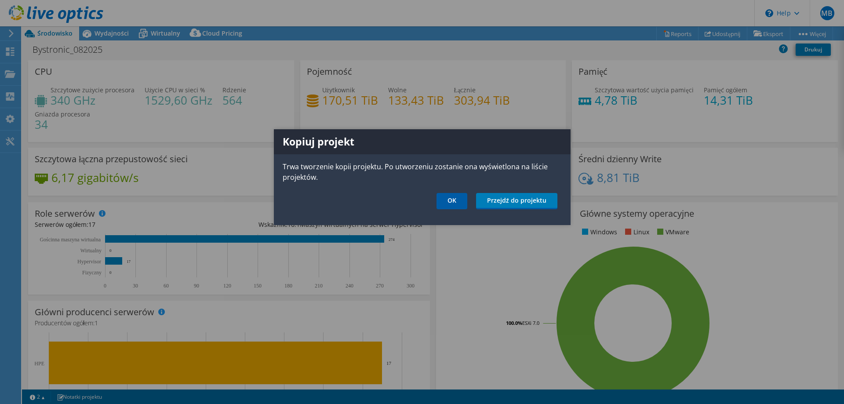
click at [460, 197] on link "OK" at bounding box center [452, 201] width 31 height 16
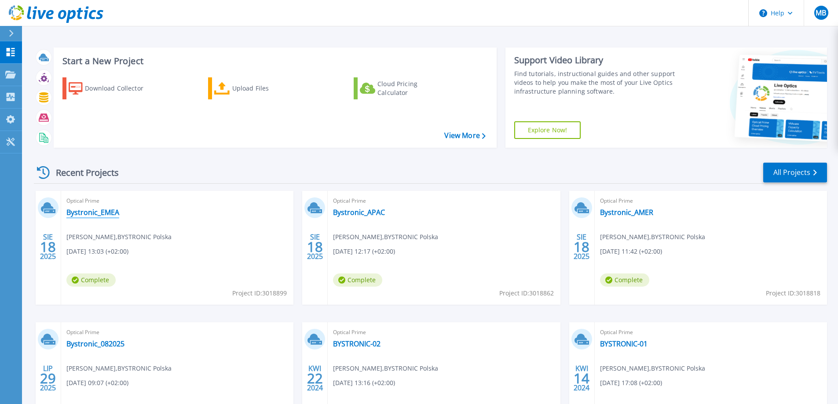
click at [107, 214] on link "Bystronic_EMEA" at bounding box center [92, 212] width 53 height 9
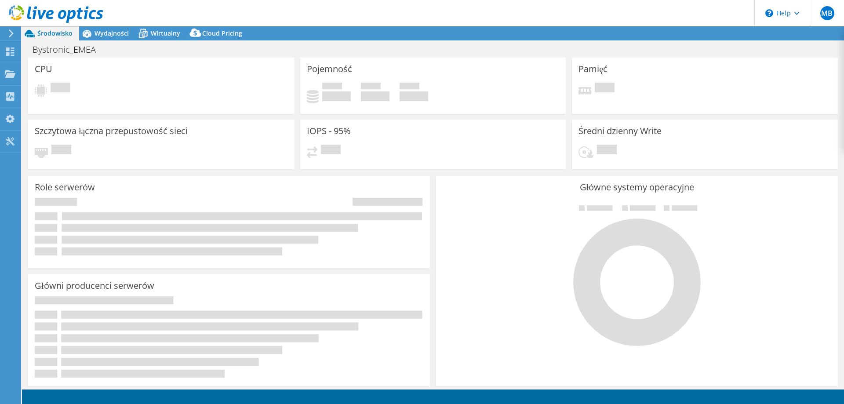
select select "USD"
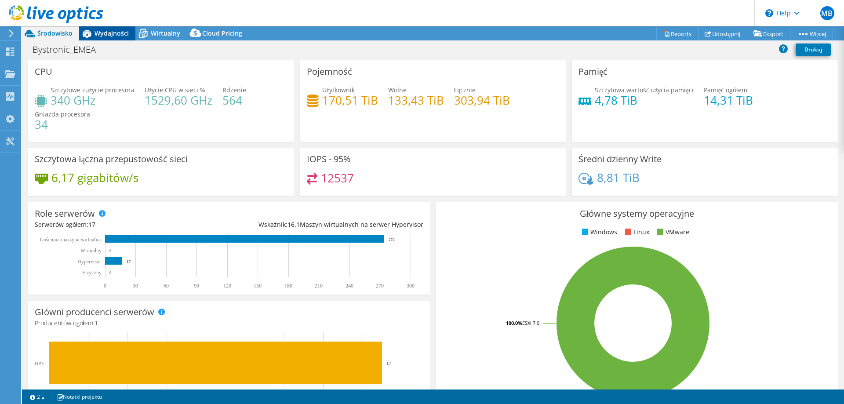
click at [110, 31] on span "Wydajności" at bounding box center [112, 33] width 34 height 8
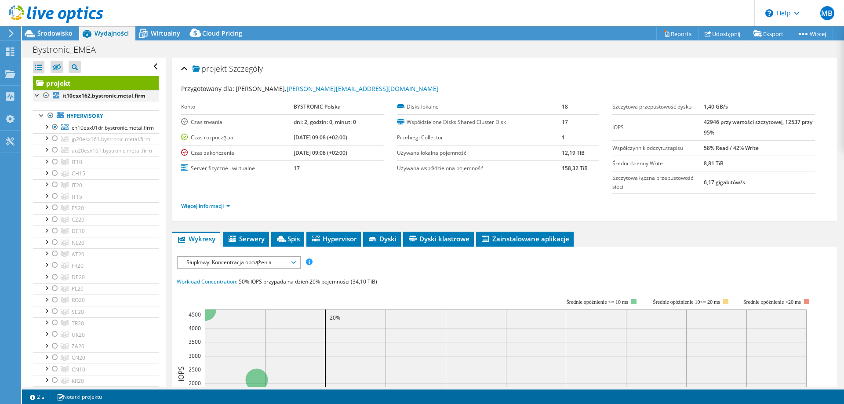
click at [45, 97] on div at bounding box center [46, 95] width 9 height 11
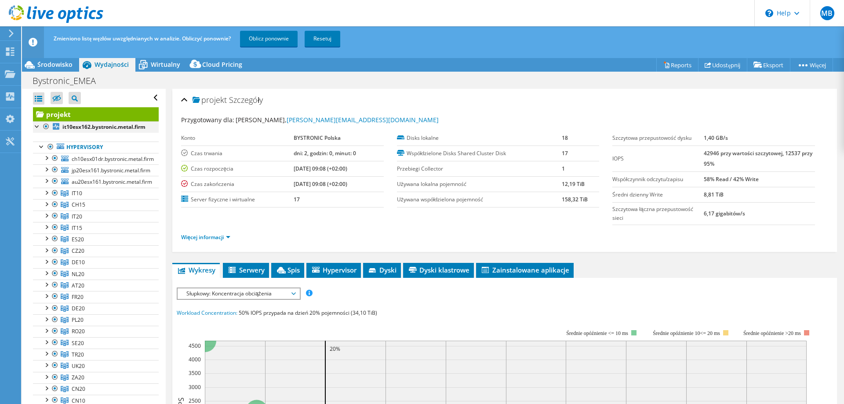
click at [47, 127] on div at bounding box center [46, 126] width 9 height 11
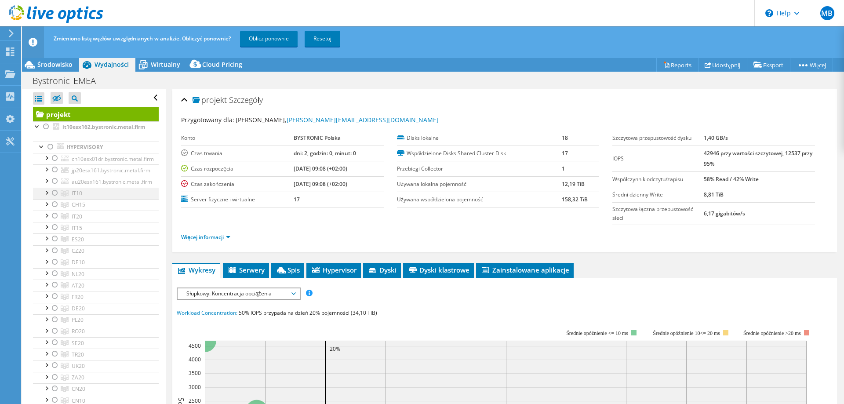
click at [55, 192] on div at bounding box center [55, 193] width 9 height 11
click at [55, 203] on div at bounding box center [55, 204] width 9 height 11
click at [55, 259] on div at bounding box center [55, 262] width 9 height 11
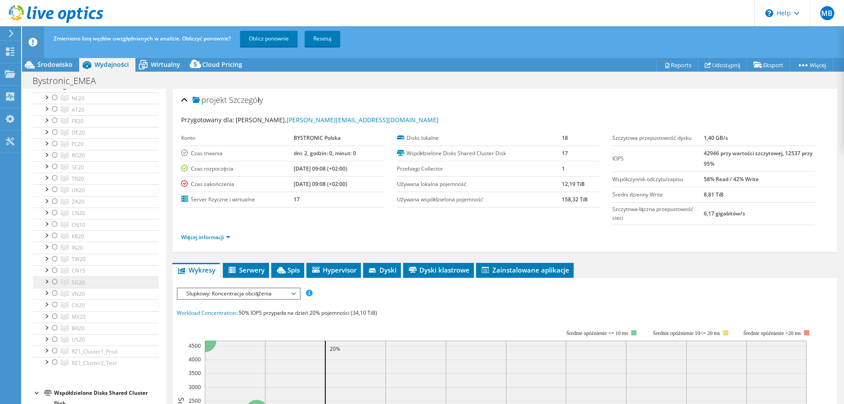
scroll to position [220, 0]
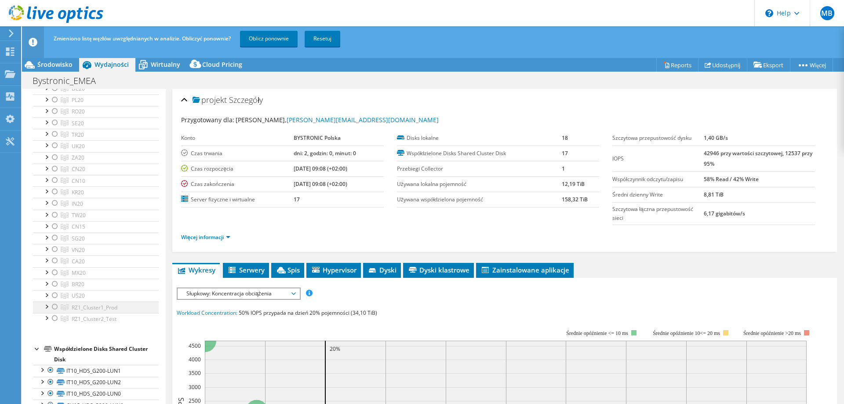
click at [52, 306] on div at bounding box center [55, 307] width 9 height 11
click at [53, 315] on div at bounding box center [55, 318] width 9 height 11
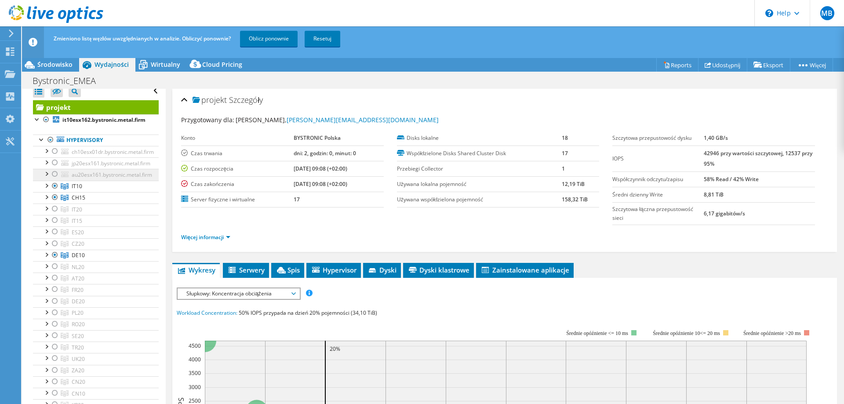
scroll to position [0, 0]
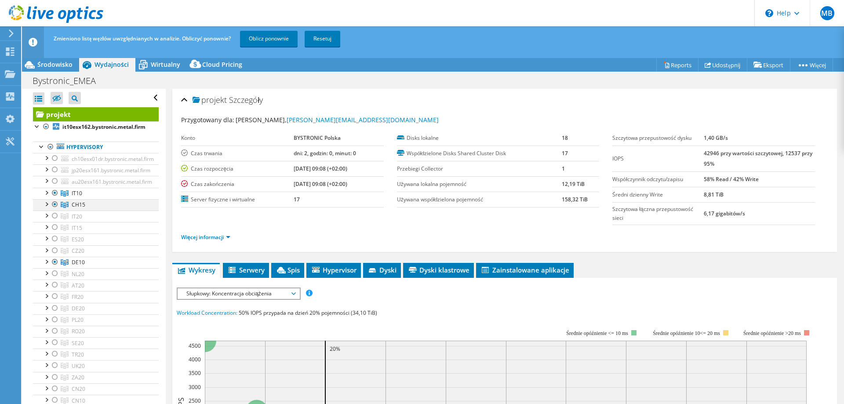
click at [55, 202] on div at bounding box center [55, 204] width 9 height 11
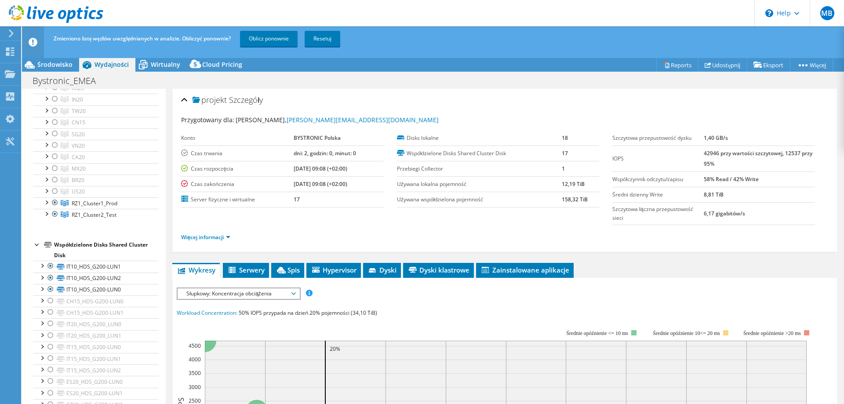
scroll to position [176, 0]
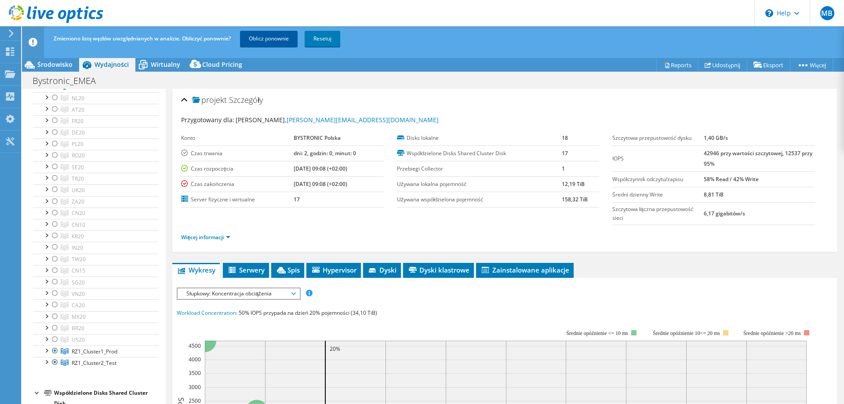
click at [291, 44] on link "Oblicz ponownie" at bounding box center [269, 39] width 58 height 16
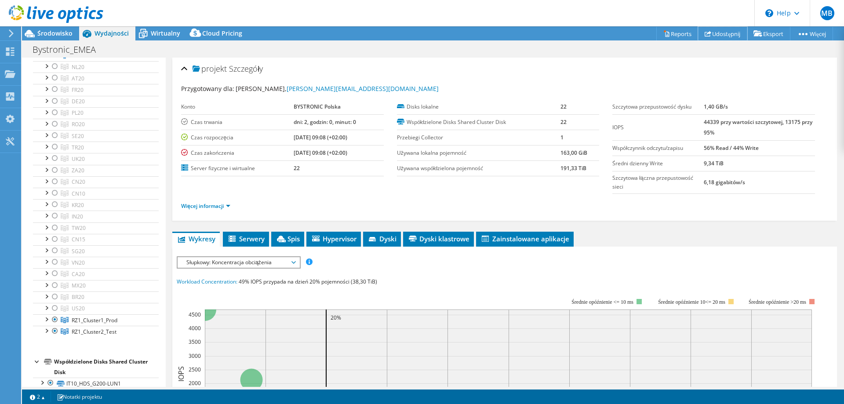
click at [723, 36] on link "Udostępnij" at bounding box center [722, 34] width 49 height 14
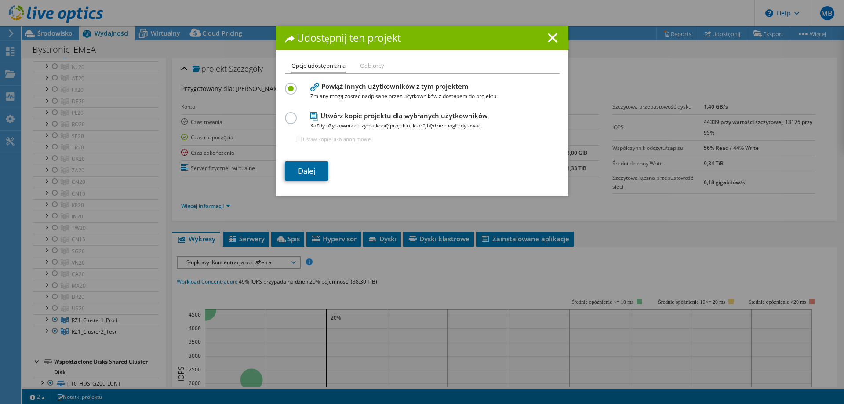
click at [308, 171] on link "Dalej" at bounding box center [307, 170] width 44 height 19
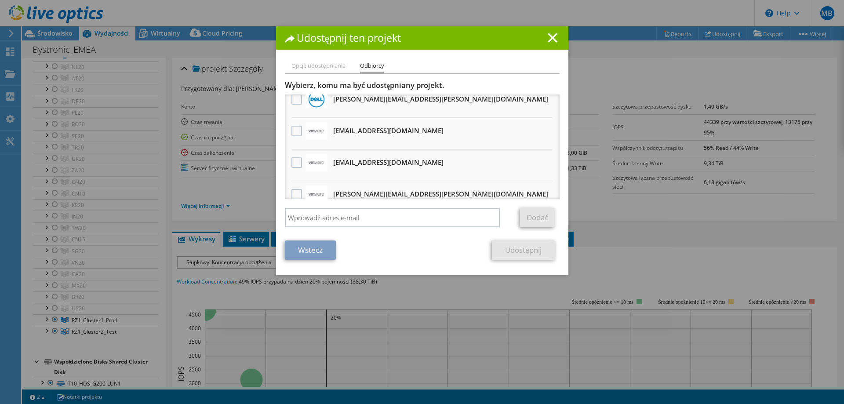
scroll to position [0, 0]
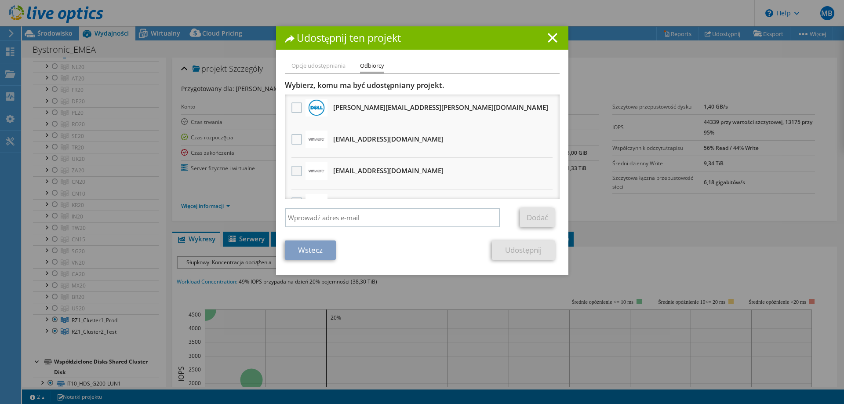
click at [293, 169] on label at bounding box center [297, 171] width 13 height 11
click at [0, 0] on input "checkbox" at bounding box center [0, 0] width 0 height 0
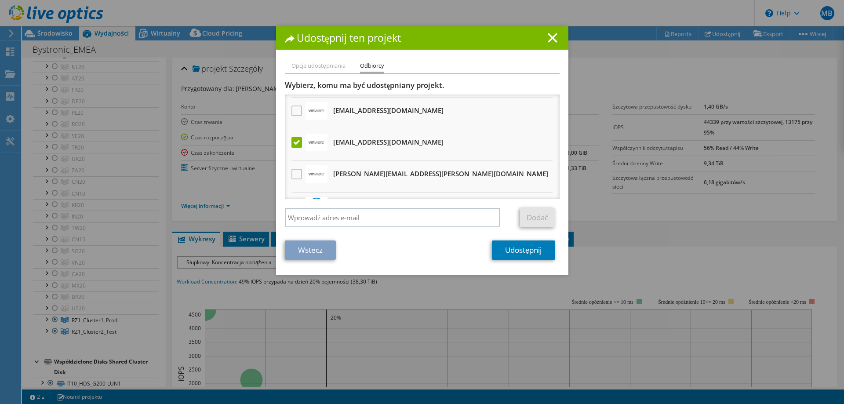
scroll to position [44, 0]
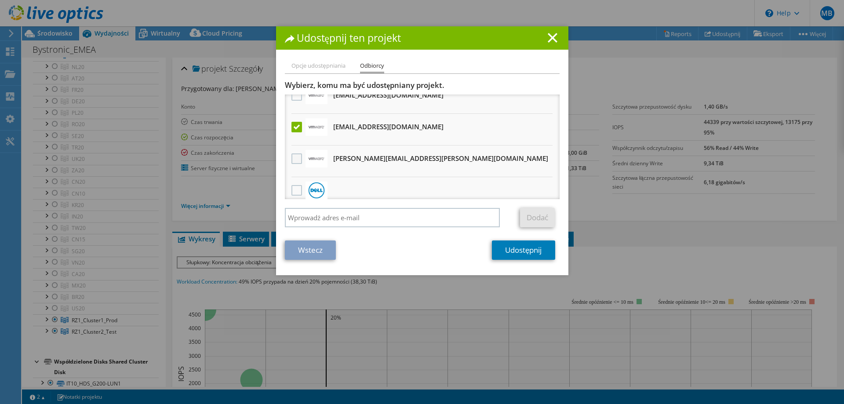
click at [293, 160] on label at bounding box center [297, 158] width 13 height 11
click at [0, 0] on input "checkbox" at bounding box center [0, 0] width 0 height 0
drag, startPoint x: 467, startPoint y: 128, endPoint x: 331, endPoint y: 128, distance: 136.3
click at [331, 128] on li "vcf-sizer-liveoptics.PDL@broadcom.com Otrzyma anonimową kopię" at bounding box center [422, 130] width 275 height 32
copy h3 "vcf-sizer-liveoptics.PDL@broadcom.com"
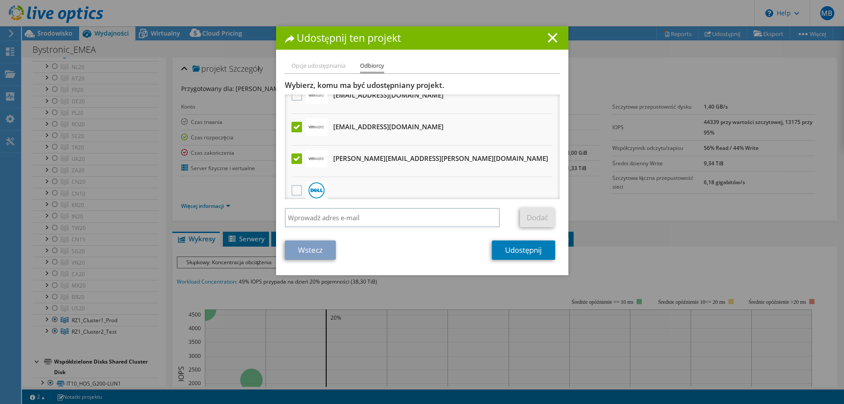
drag, startPoint x: 435, startPoint y: 160, endPoint x: 331, endPoint y: 160, distance: 104.2
click at [331, 160] on li "ralf.von-gunten@broadcom.com Otrzyma anonimową kopię" at bounding box center [422, 162] width 275 height 32
copy h3 "ralf.von-gunten@broadcom.com"
click at [504, 248] on link "Udostępnij" at bounding box center [523, 249] width 63 height 19
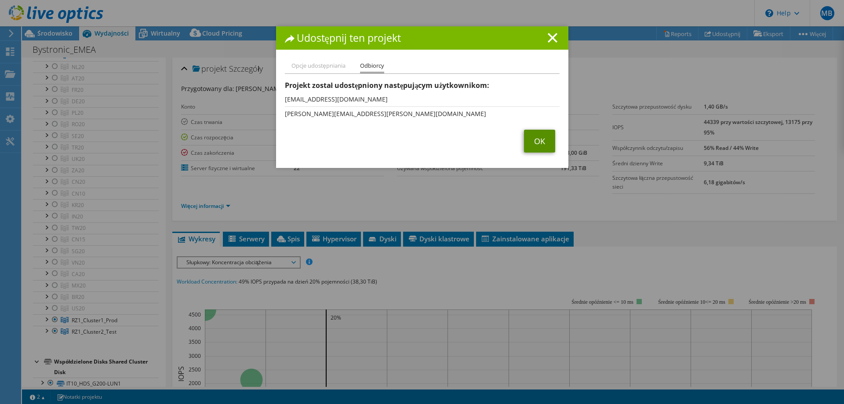
click at [532, 144] on link "OK" at bounding box center [539, 141] width 31 height 23
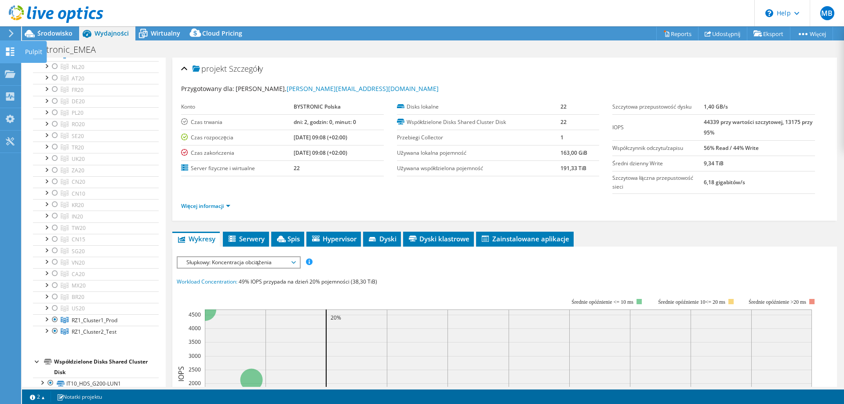
click at [10, 54] on icon at bounding box center [10, 51] width 11 height 8
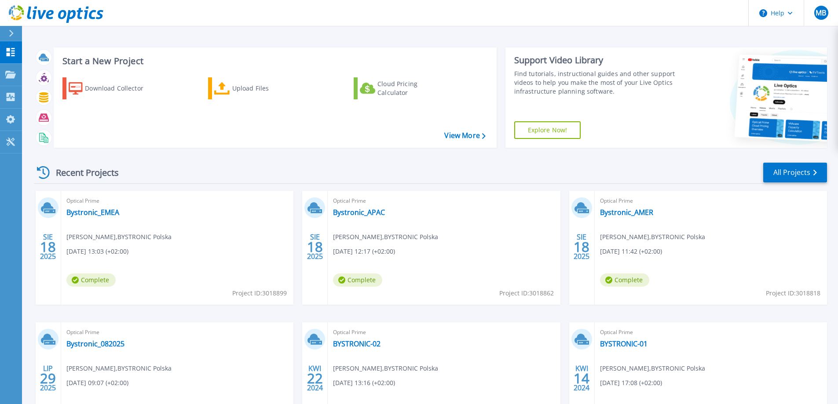
click at [287, 294] on span "Project ID: 3018818" at bounding box center [259, 293] width 55 height 10
copy span "3018818"
click at [564, 164] on div "Recent Projects All Projects" at bounding box center [430, 173] width 793 height 22
click at [617, 31] on div "Start a New Project Download Collector Upload Files Cloud Pricing Calculator Vi…" at bounding box center [430, 230] width 816 height 461
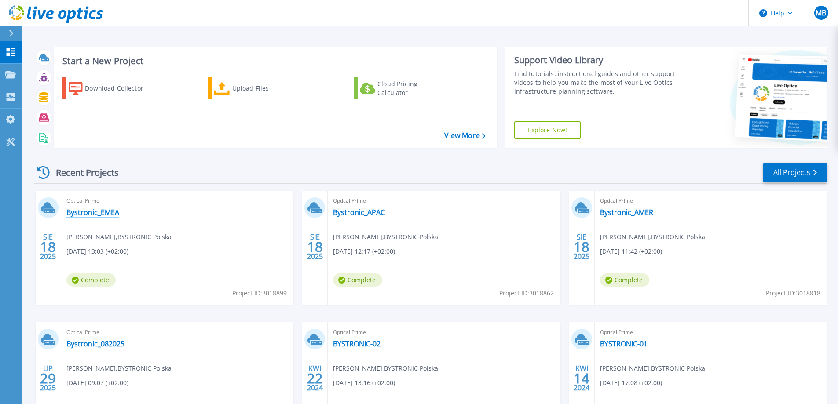
click at [113, 213] on link "Bystronic_EMEA" at bounding box center [92, 212] width 53 height 9
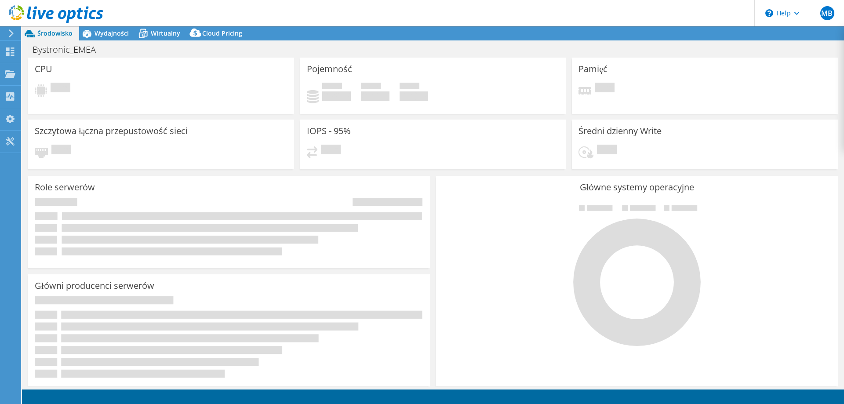
select select "USD"
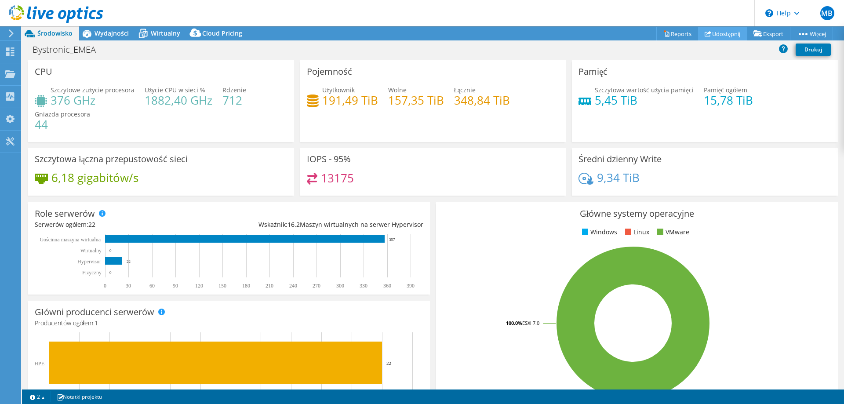
click at [725, 37] on link "Udostępnij" at bounding box center [722, 34] width 49 height 14
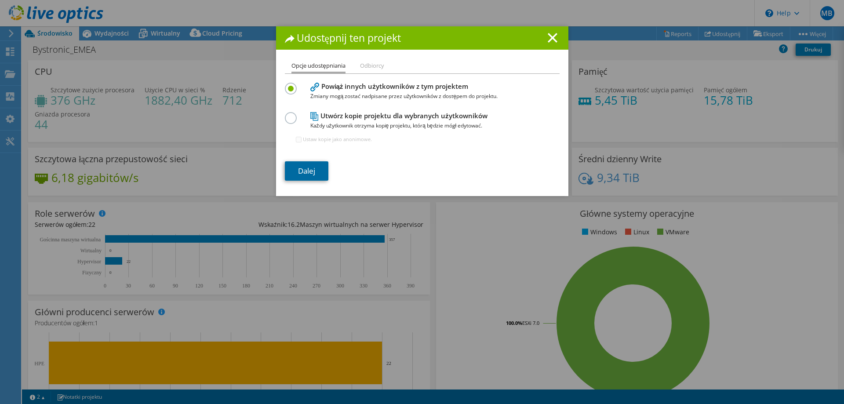
click at [310, 177] on link "Dalej" at bounding box center [307, 170] width 44 height 19
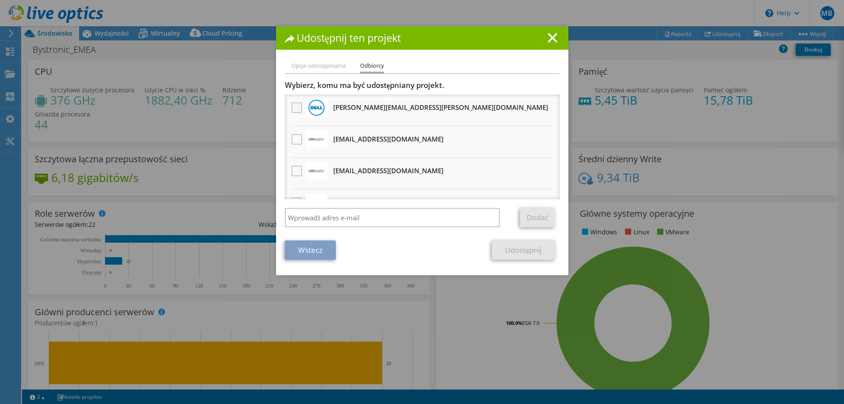
click at [295, 107] on label at bounding box center [297, 107] width 13 height 11
click at [0, 0] on input "checkbox" at bounding box center [0, 0] width 0 height 0
click at [525, 254] on link "Udostępnij" at bounding box center [523, 249] width 63 height 19
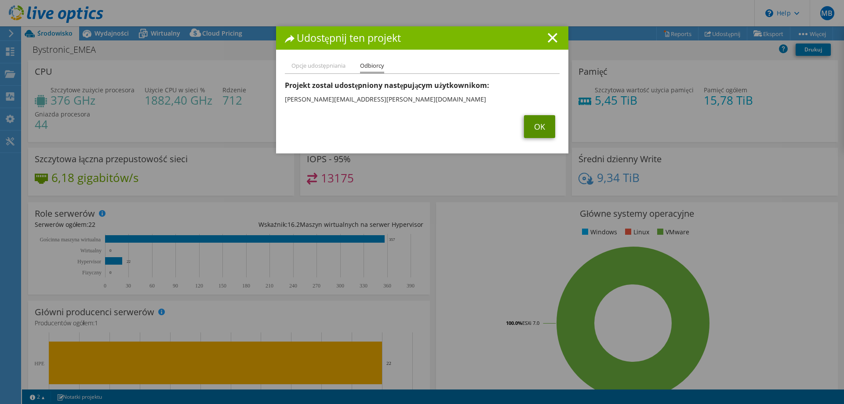
click at [535, 133] on link "OK" at bounding box center [539, 126] width 31 height 23
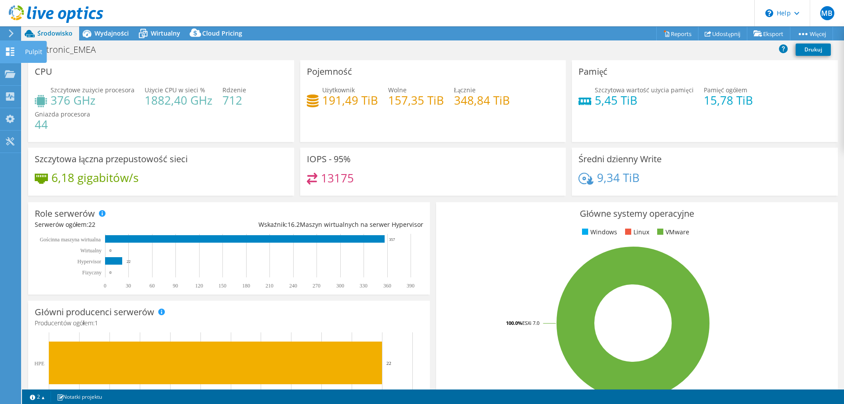
click at [33, 52] on div "Pulpit" at bounding box center [34, 52] width 26 height 22
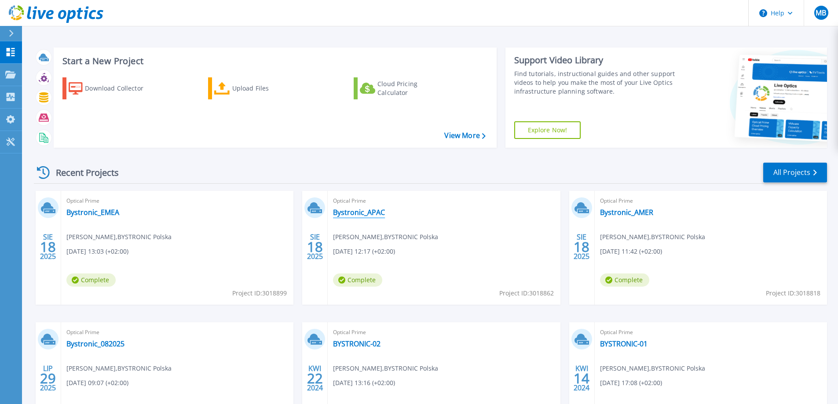
click at [370, 212] on link "Bystronic_APAC" at bounding box center [359, 212] width 52 height 9
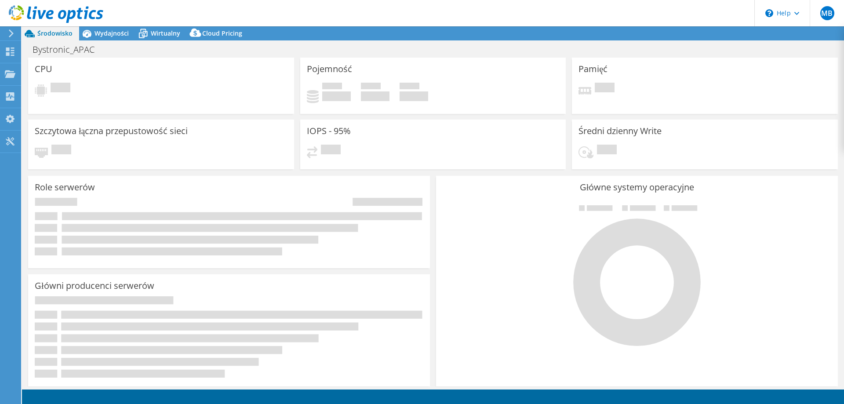
select select "USD"
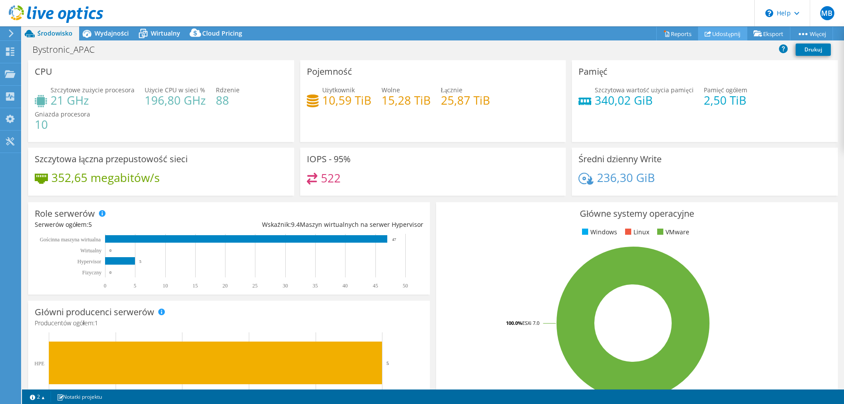
click at [709, 33] on link "Udostępnij" at bounding box center [722, 34] width 49 height 14
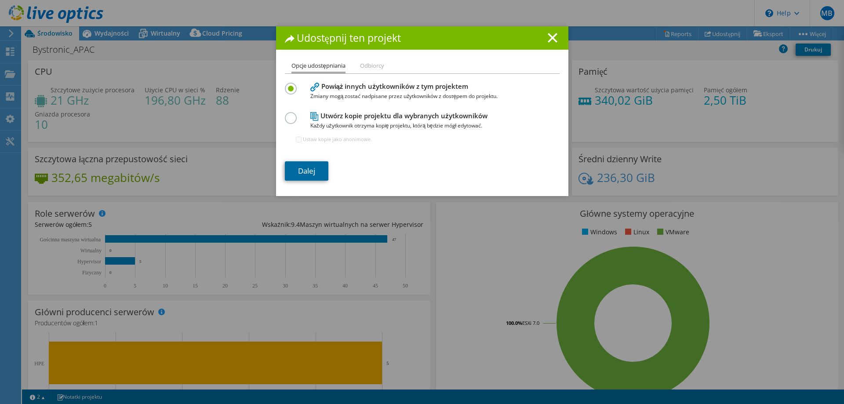
click at [296, 170] on link "Dalej" at bounding box center [307, 170] width 44 height 19
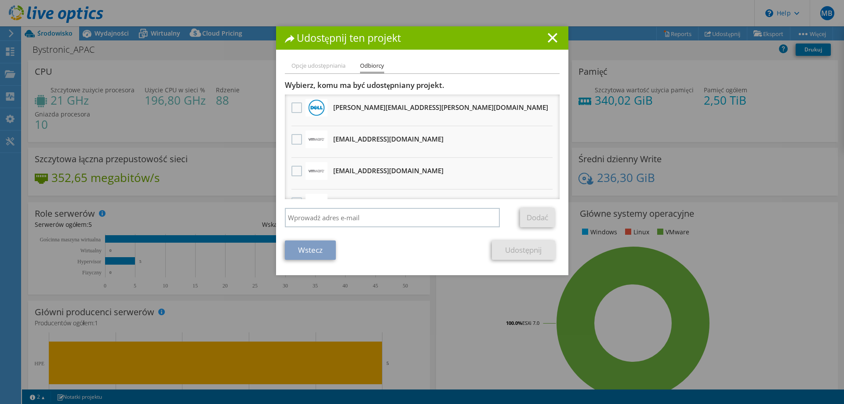
click at [351, 108] on h3 "[PERSON_NAME][EMAIL_ADDRESS][PERSON_NAME][DOMAIN_NAME] Otrzyma anonimową kopię" at bounding box center [440, 107] width 215 height 14
click at [295, 106] on label at bounding box center [297, 107] width 13 height 11
click at [0, 0] on input "checkbox" at bounding box center [0, 0] width 0 height 0
click at [522, 247] on link "Udostępnij" at bounding box center [523, 249] width 63 height 19
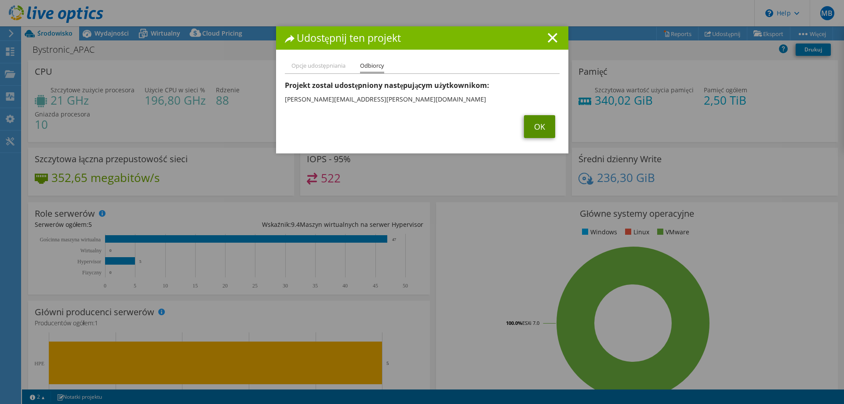
click at [535, 125] on link "OK" at bounding box center [539, 126] width 31 height 23
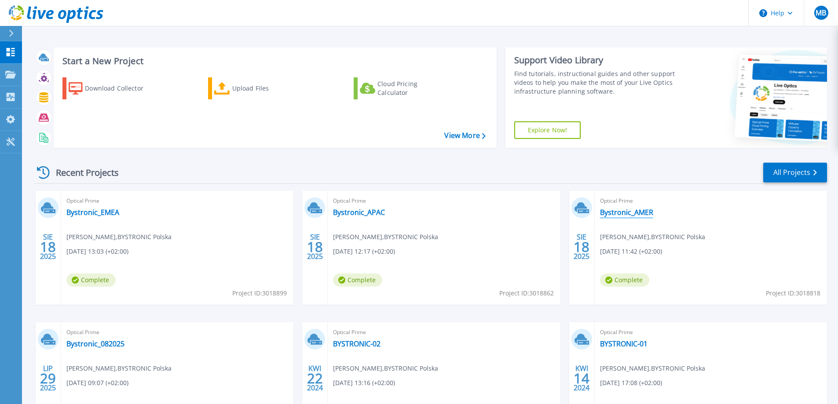
click at [641, 212] on link "Bystronic_AMER" at bounding box center [626, 212] width 53 height 9
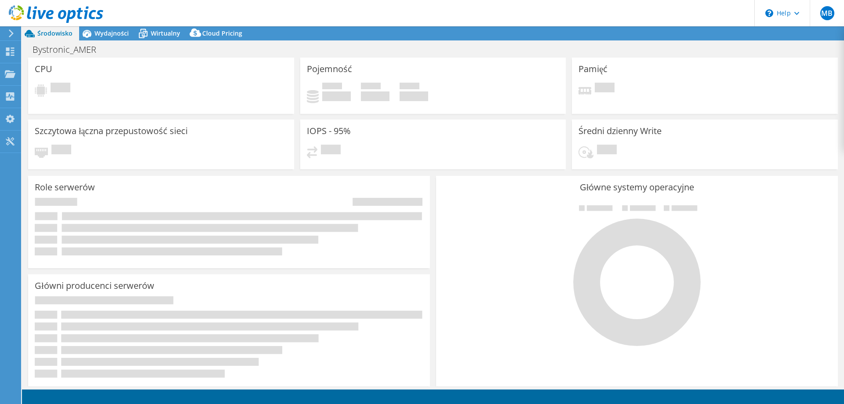
select select "USD"
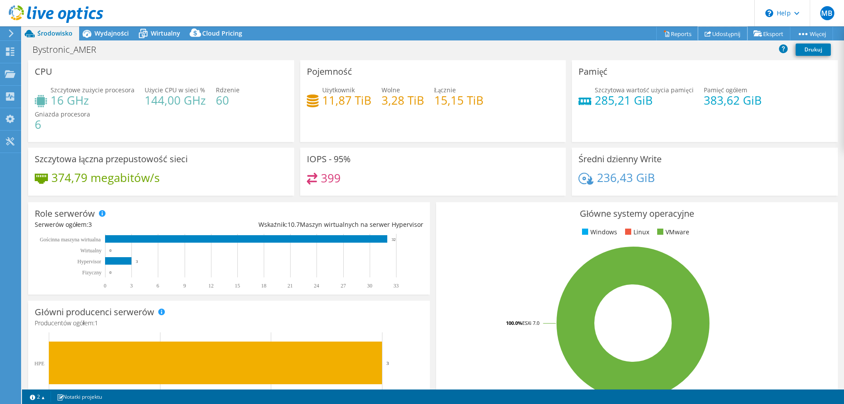
click at [708, 35] on link "Udostępnij" at bounding box center [722, 34] width 49 height 14
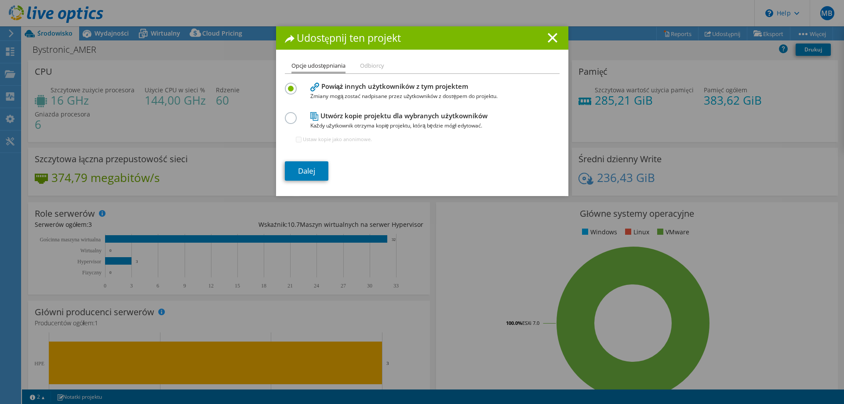
click at [326, 168] on div "Dalej" at bounding box center [422, 170] width 275 height 19
click at [317, 171] on link "Dalej" at bounding box center [307, 170] width 44 height 19
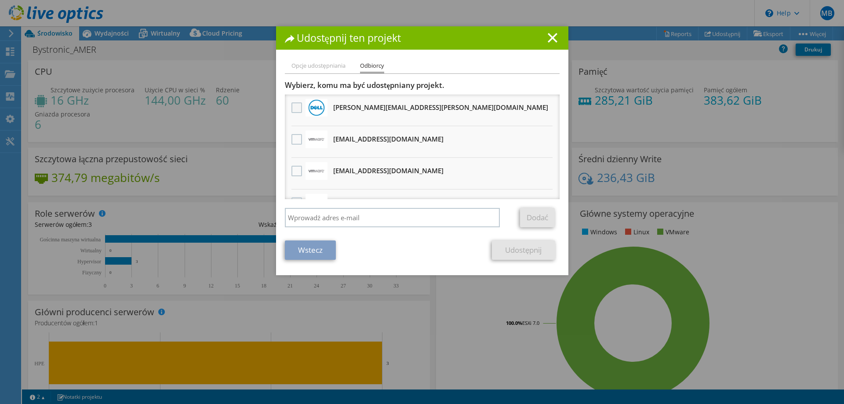
click at [295, 110] on label at bounding box center [297, 107] width 13 height 11
click at [0, 0] on input "checkbox" at bounding box center [0, 0] width 0 height 0
click at [525, 251] on link "Udostępnij" at bounding box center [523, 249] width 63 height 19
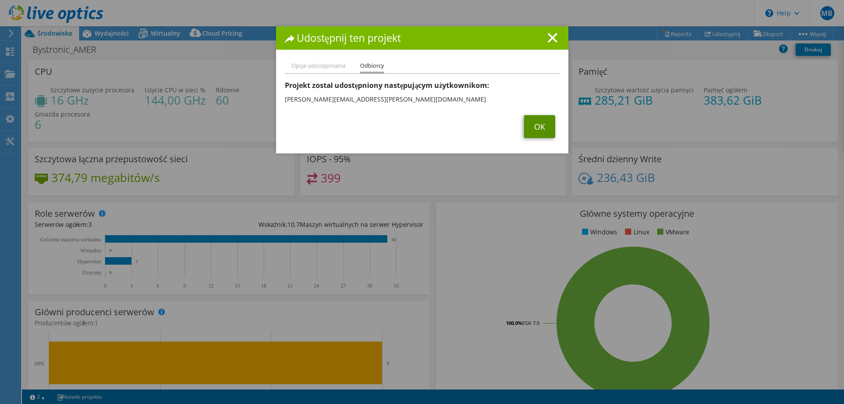
click at [539, 124] on link "OK" at bounding box center [539, 126] width 31 height 23
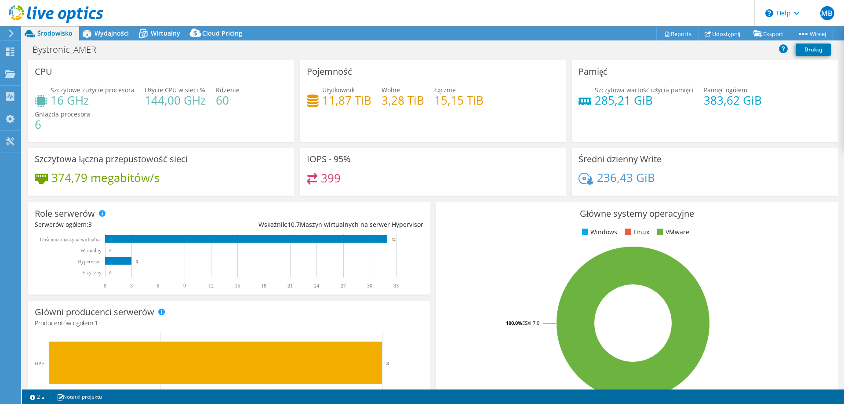
click at [85, 14] on use at bounding box center [56, 14] width 95 height 18
